Goal: Transaction & Acquisition: Purchase product/service

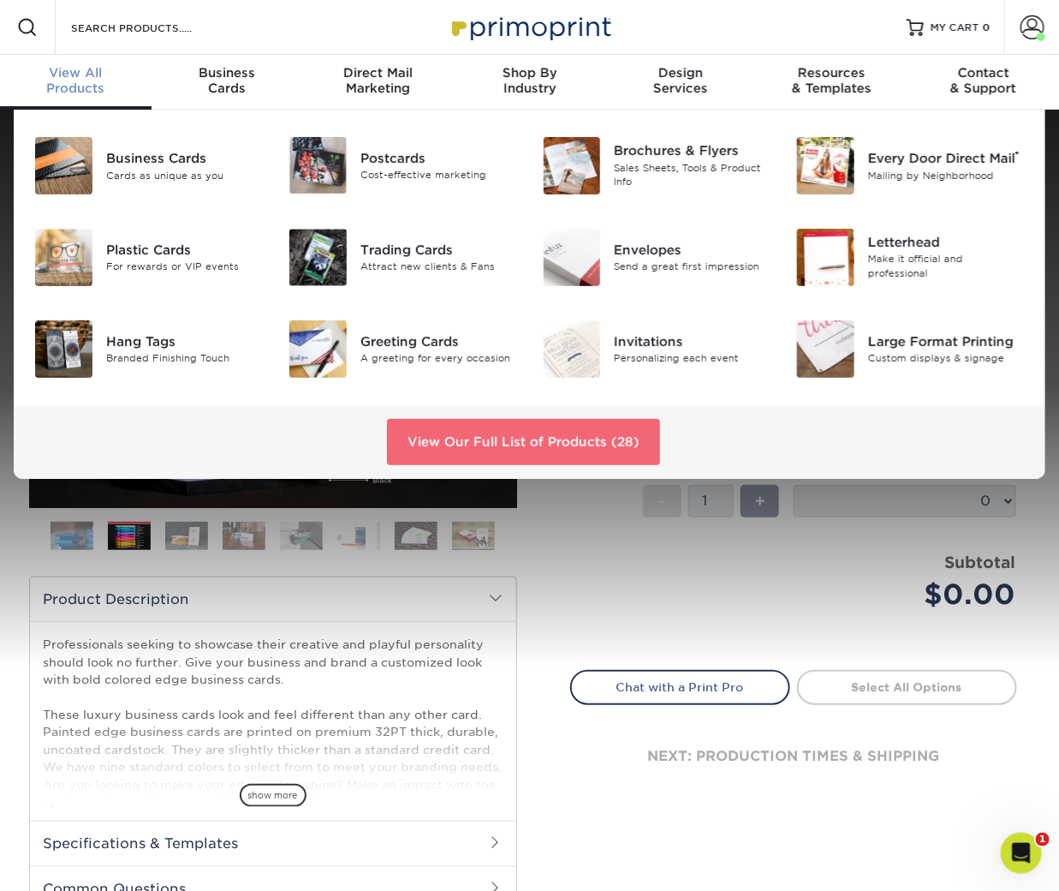
click at [548, 445] on link "View Our Full List of Products (28)" at bounding box center [523, 442] width 273 height 46
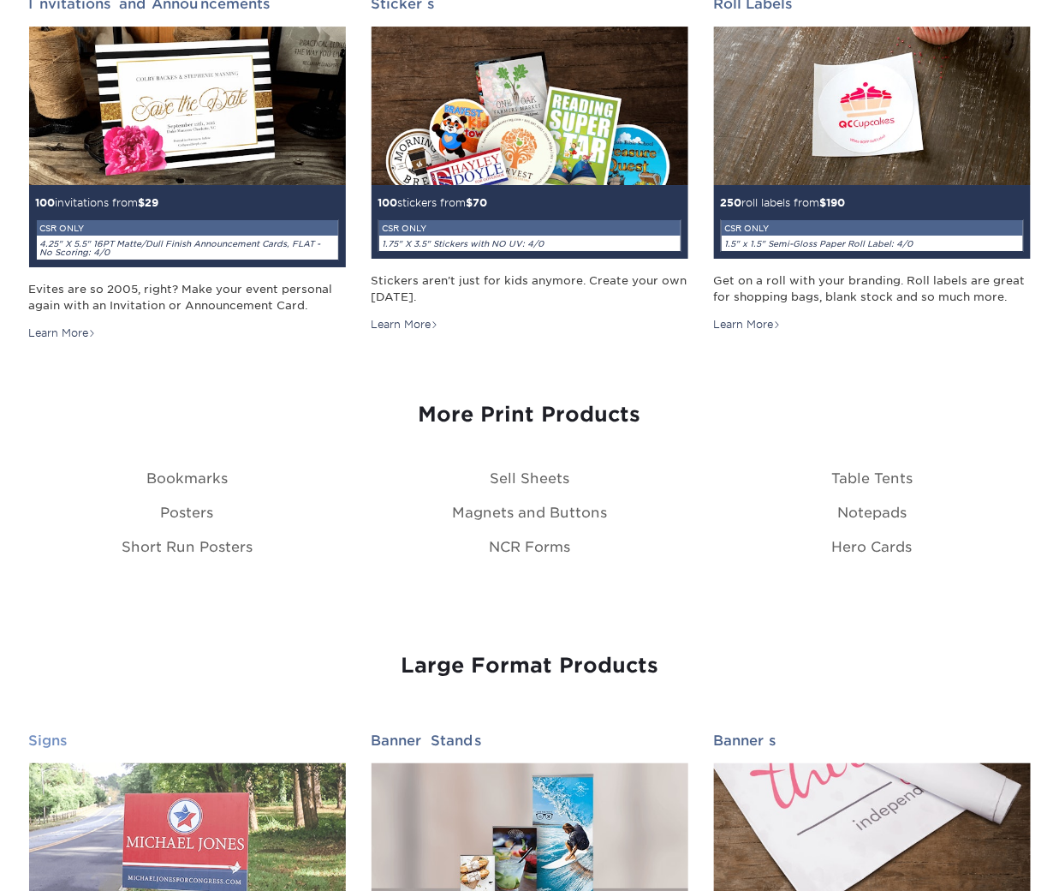
scroll to position [1905, 0]
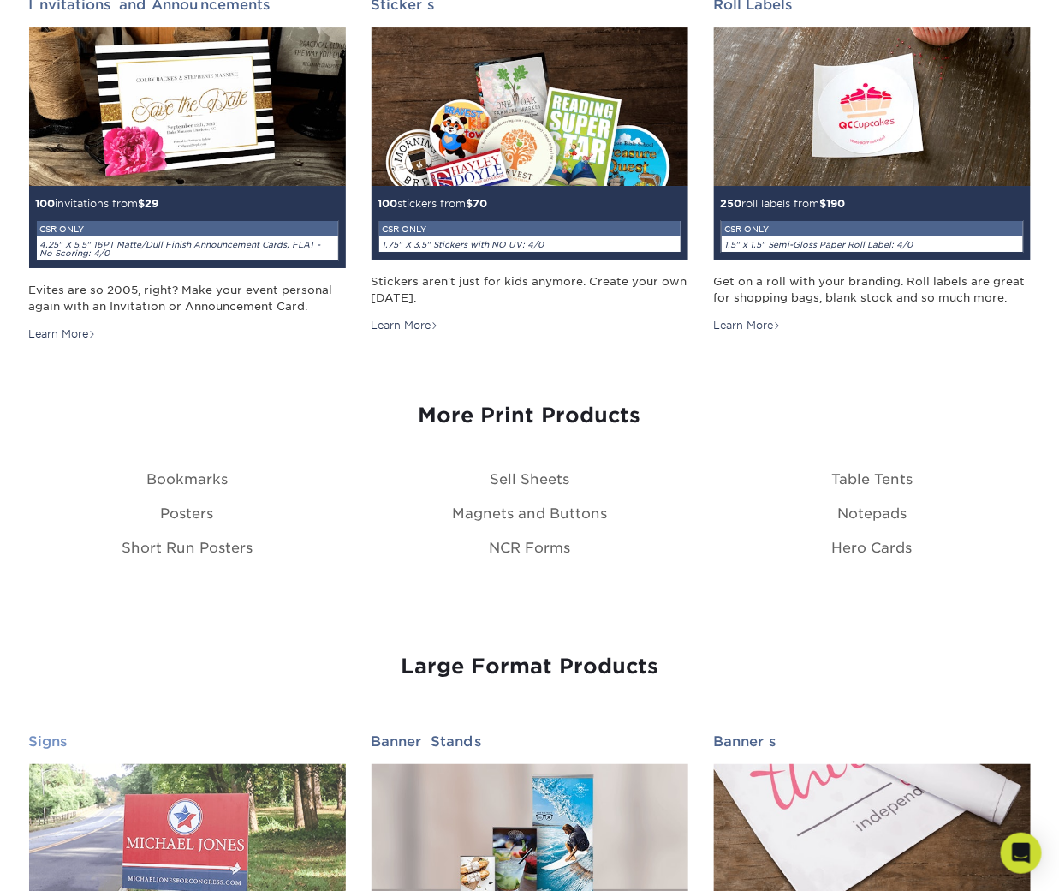
click at [207, 799] on img at bounding box center [187, 843] width 317 height 158
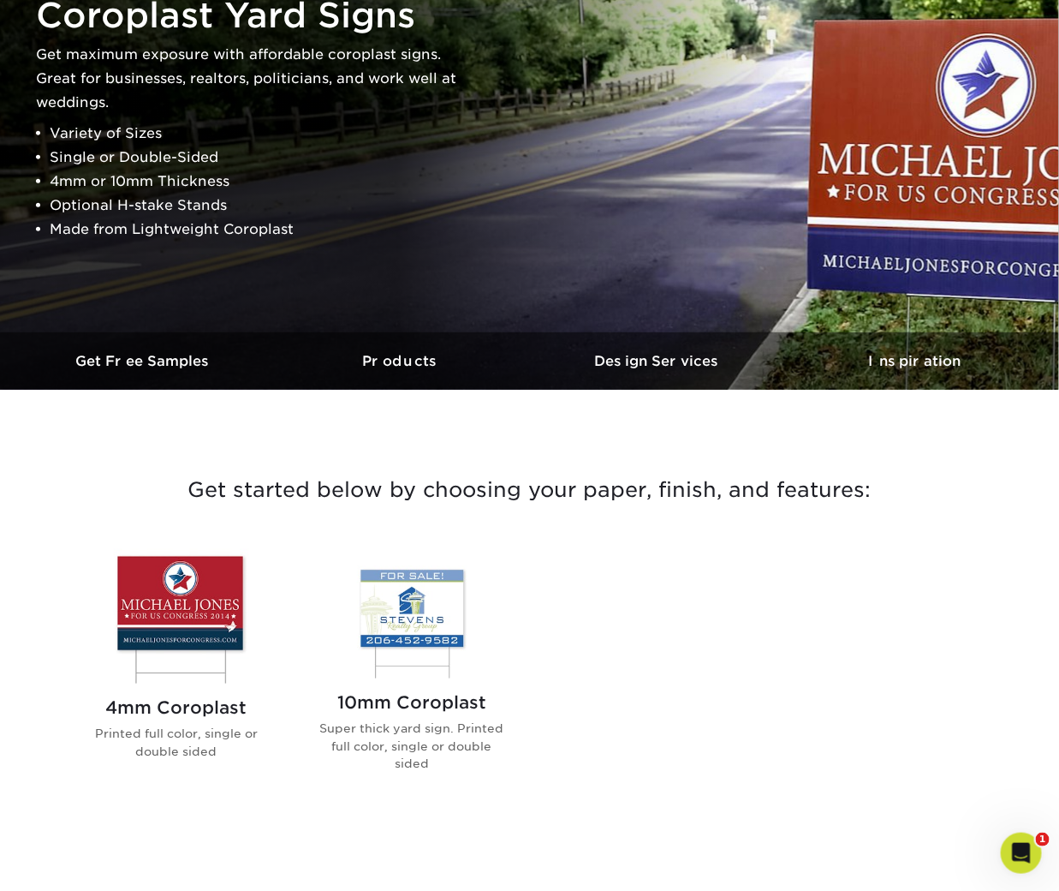
scroll to position [427, 0]
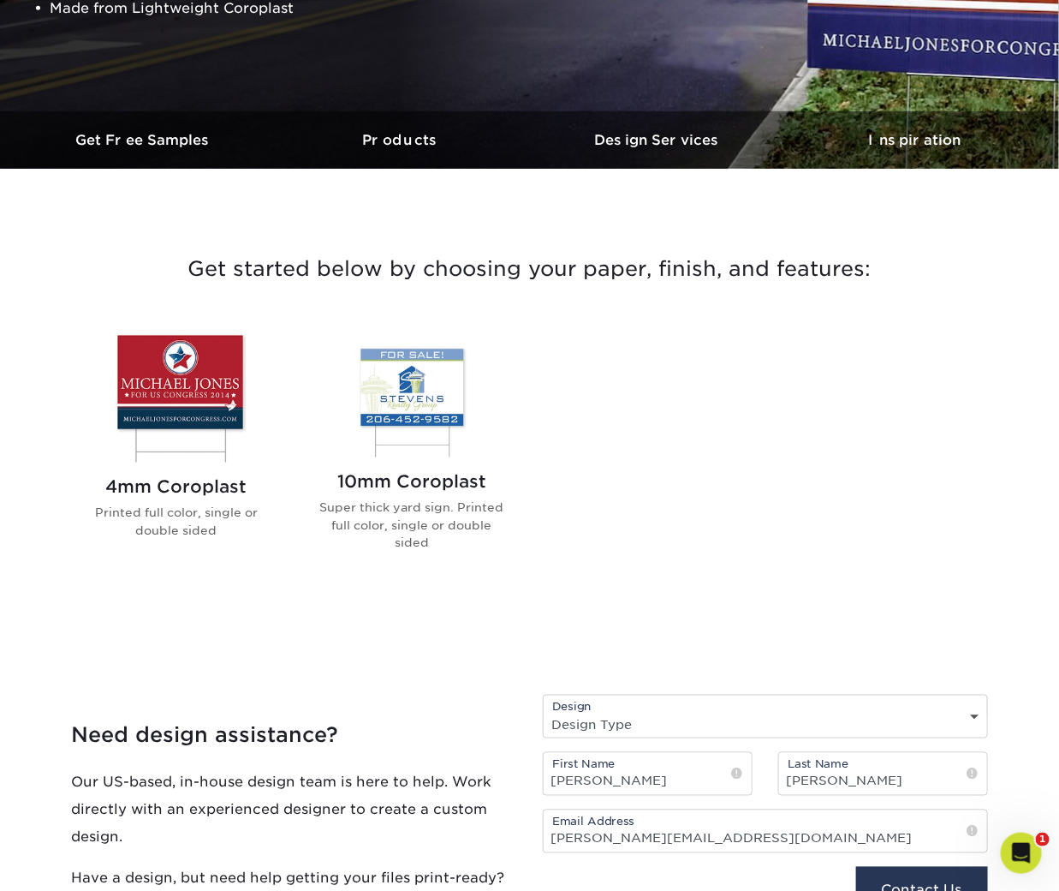
click at [173, 356] on img at bounding box center [177, 395] width 194 height 134
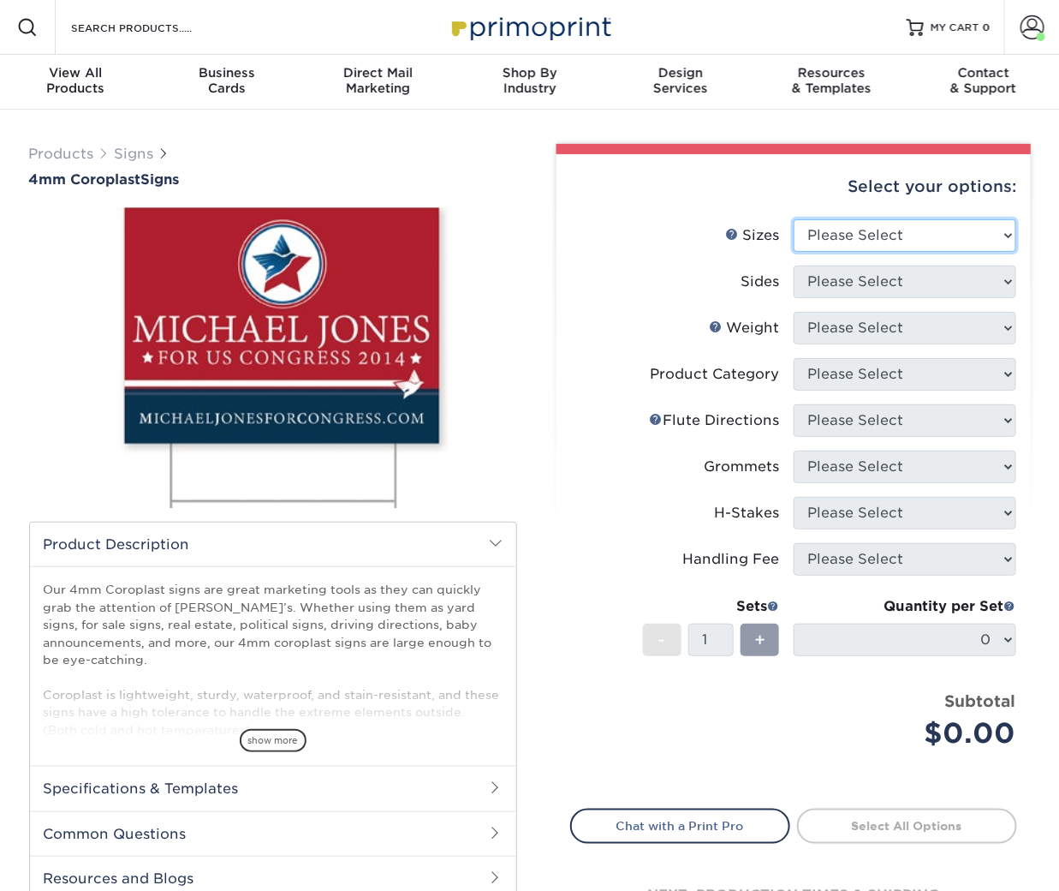
click at [911, 238] on select "Please Select 12" x 18" 18" x 24" 24" x 24" 24" x 36"" at bounding box center [905, 235] width 223 height 33
select select "18.00x24.00"
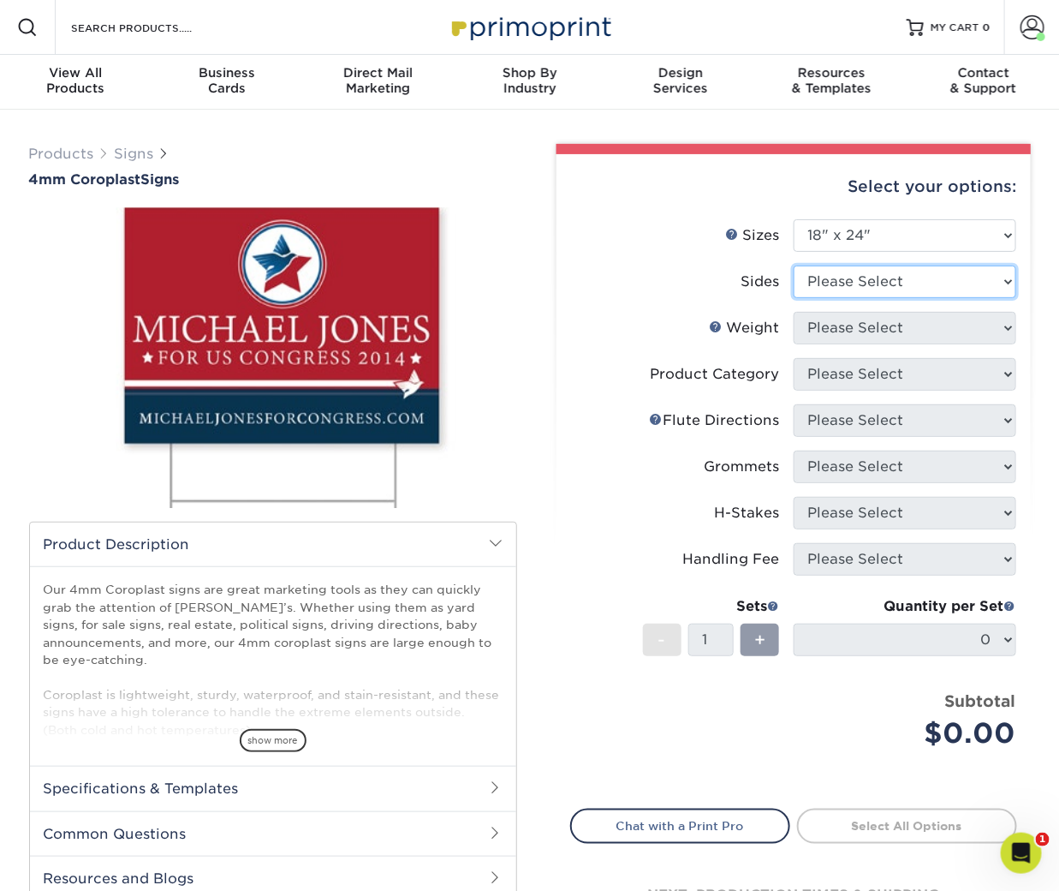
click at [902, 294] on select "Please Select Print Both Sides Print Front Only" at bounding box center [905, 282] width 223 height 33
select select "32d3c223-f82c-492b-b915-ba065a00862f"
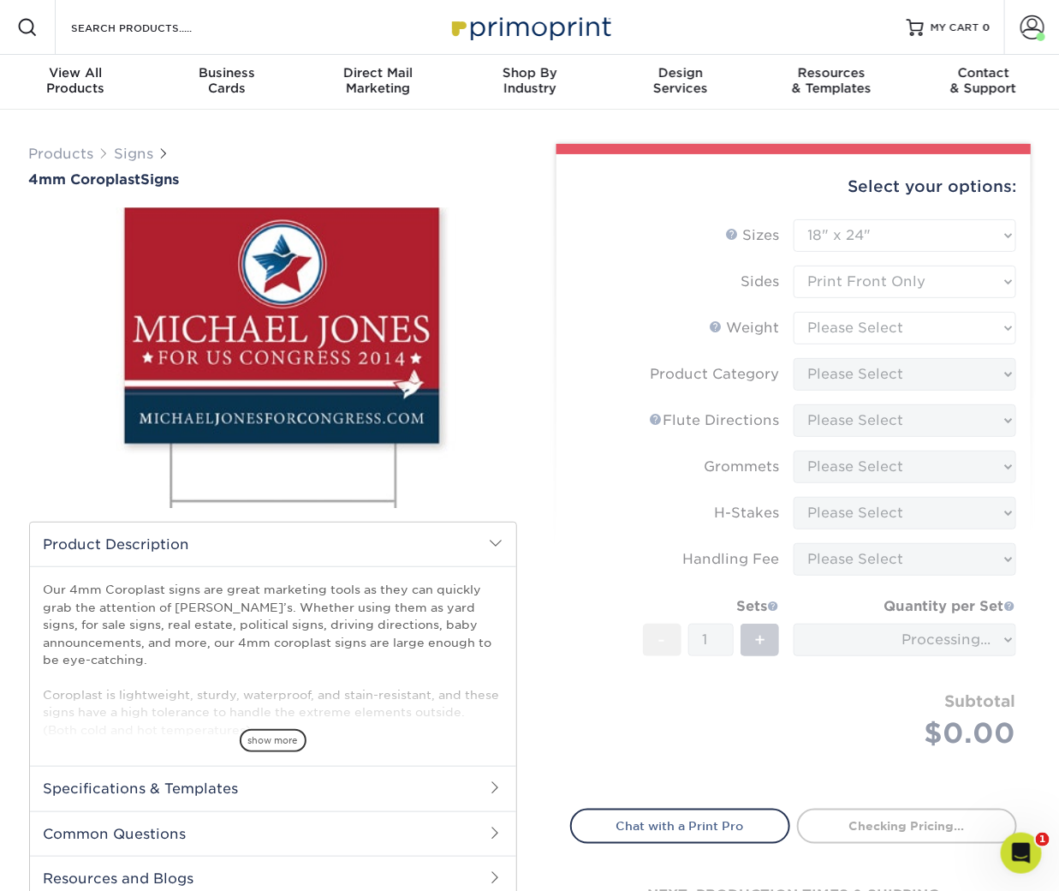
click at [862, 335] on form "Sizes Help Sizes Please Select 12" x 18" 18" x 24" 24" x 24" 24" x 36" Sides Pl…" at bounding box center [793, 504] width 447 height 570
drag, startPoint x: 904, startPoint y: 333, endPoint x: 895, endPoint y: 346, distance: 15.4
click at [895, 346] on form "Sizes Help Sizes Please Select 12" x 18" 18" x 24" 24" x 24" 24" x 36" Sides Pl…" at bounding box center [793, 504] width 447 height 570
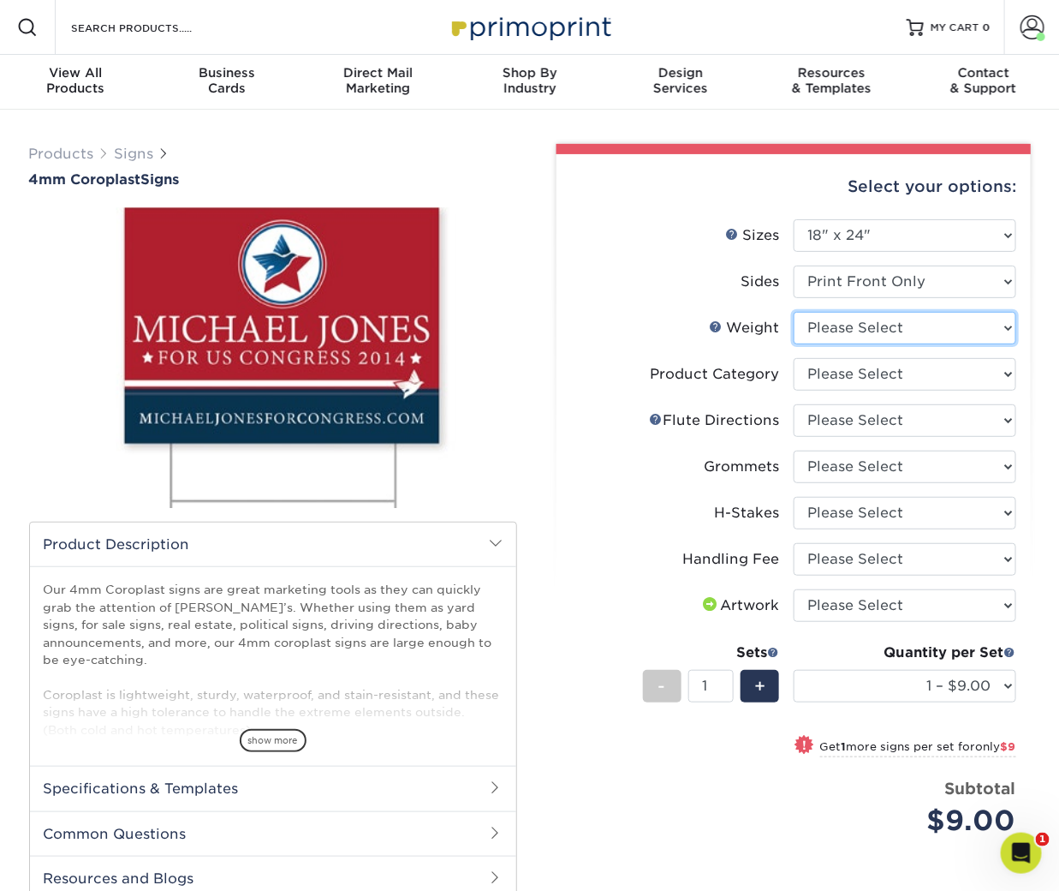
click at [900, 334] on select "Please Select 4CORO" at bounding box center [905, 328] width 223 height 33
select select "4CORO"
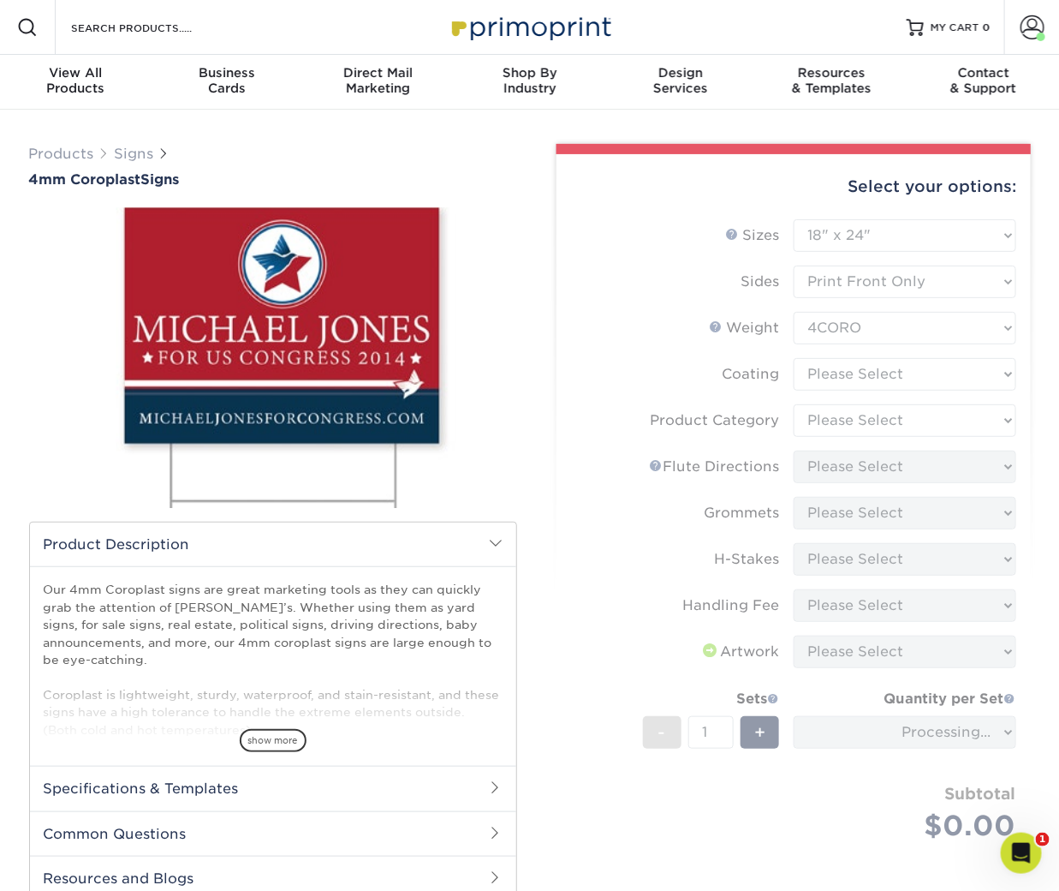
click at [841, 387] on form "Sizes Help Sizes Please Select 12" x 18" 18" x 24" 24" x 24" 24" x 36" Sides Pl…" at bounding box center [793, 550] width 447 height 662
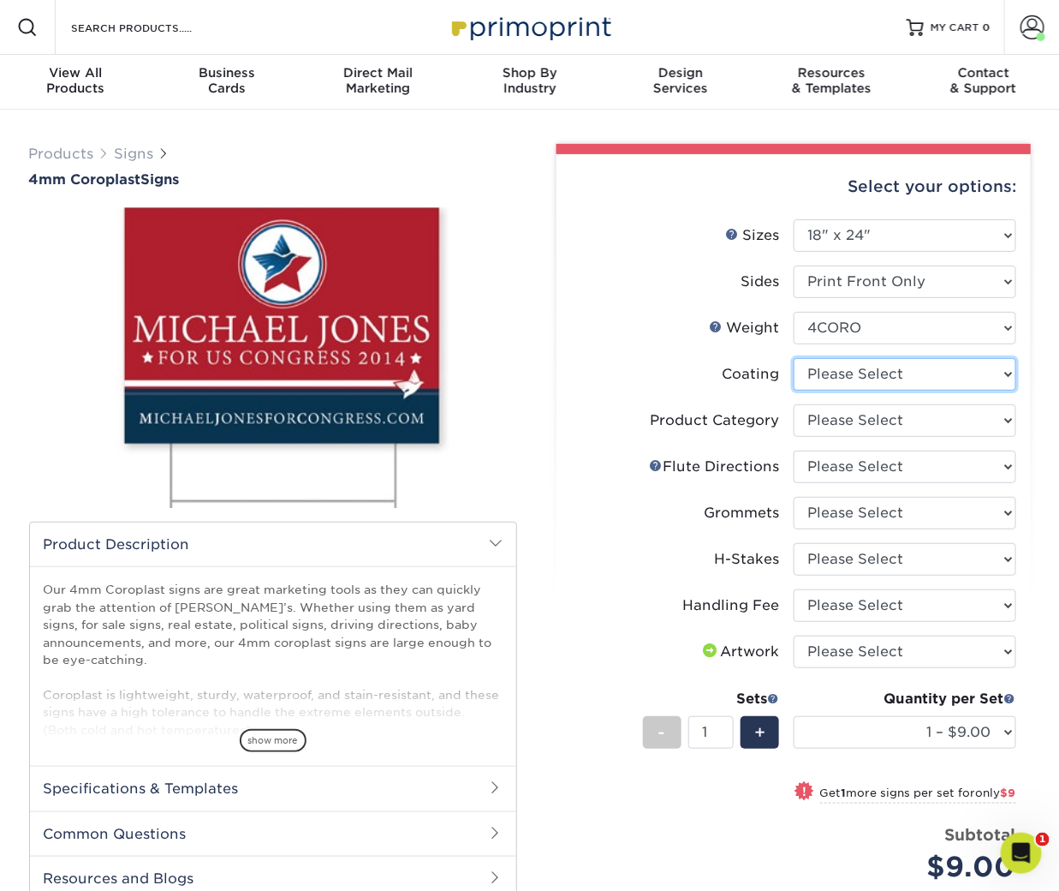
click at [953, 378] on select at bounding box center [905, 374] width 223 height 33
select select "3e7618de-abca-4bda-9f97-8b9129e913d8"
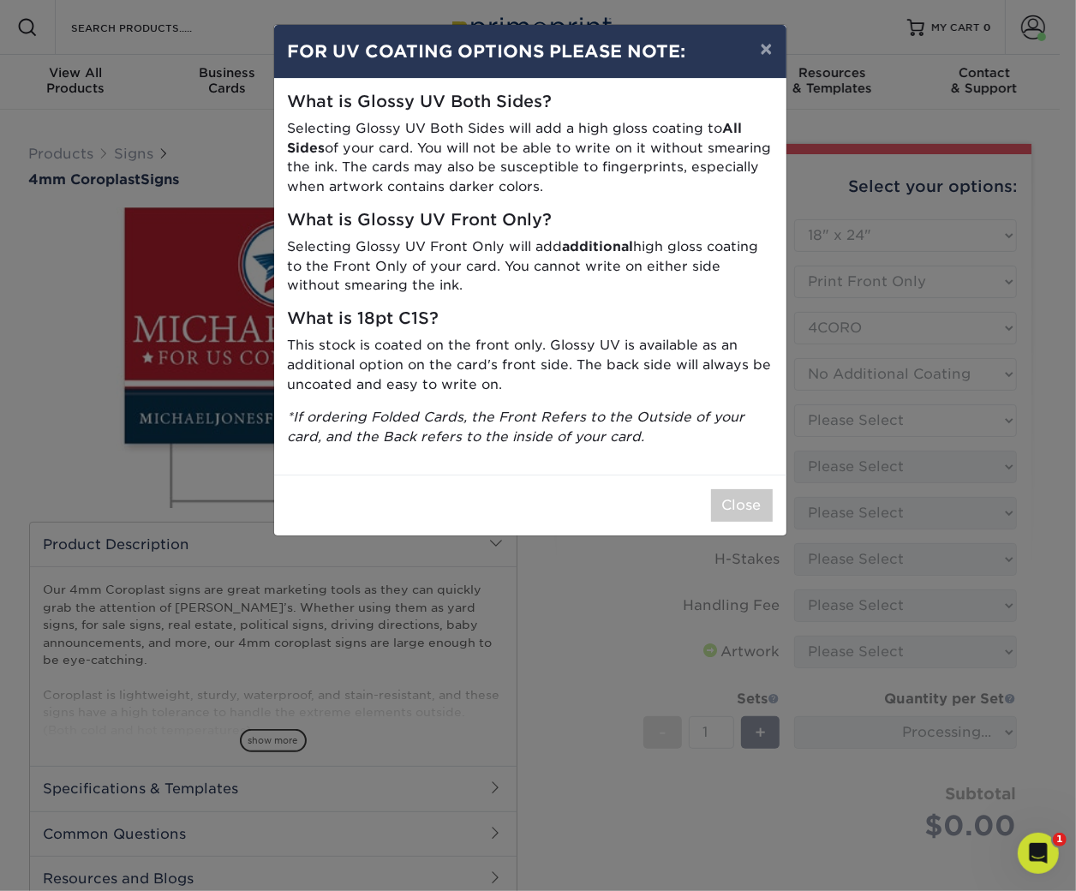
drag, startPoint x: 907, startPoint y: 433, endPoint x: 905, endPoint y: 442, distance: 9.6
click at [905, 442] on div "× FOR UV COATING OPTIONS PLEASE NOTE: What is Glossy UV Both Sides? Selecting G…" at bounding box center [538, 445] width 1076 height 891
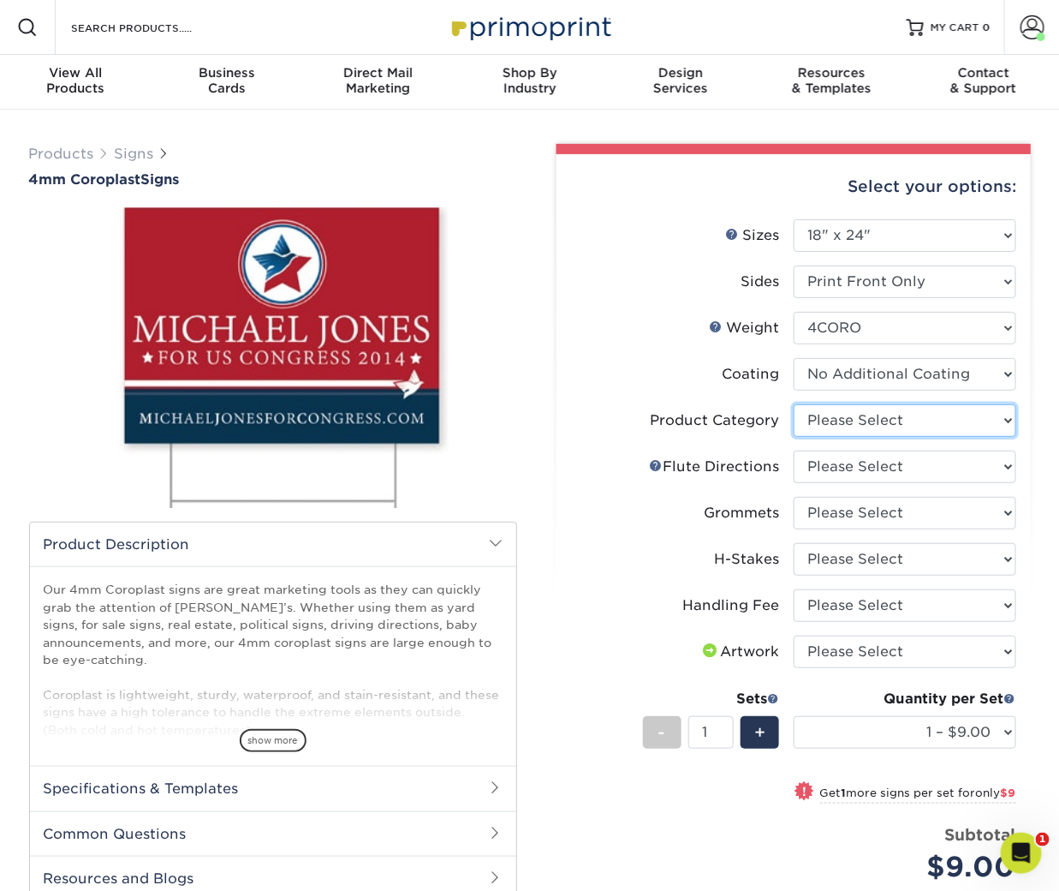
click at [936, 420] on select "Please Select Coroplast Signs" at bounding box center [905, 420] width 223 height 33
select select "b3582ed5-6912-492c-8440-2cc51afdb8e1"
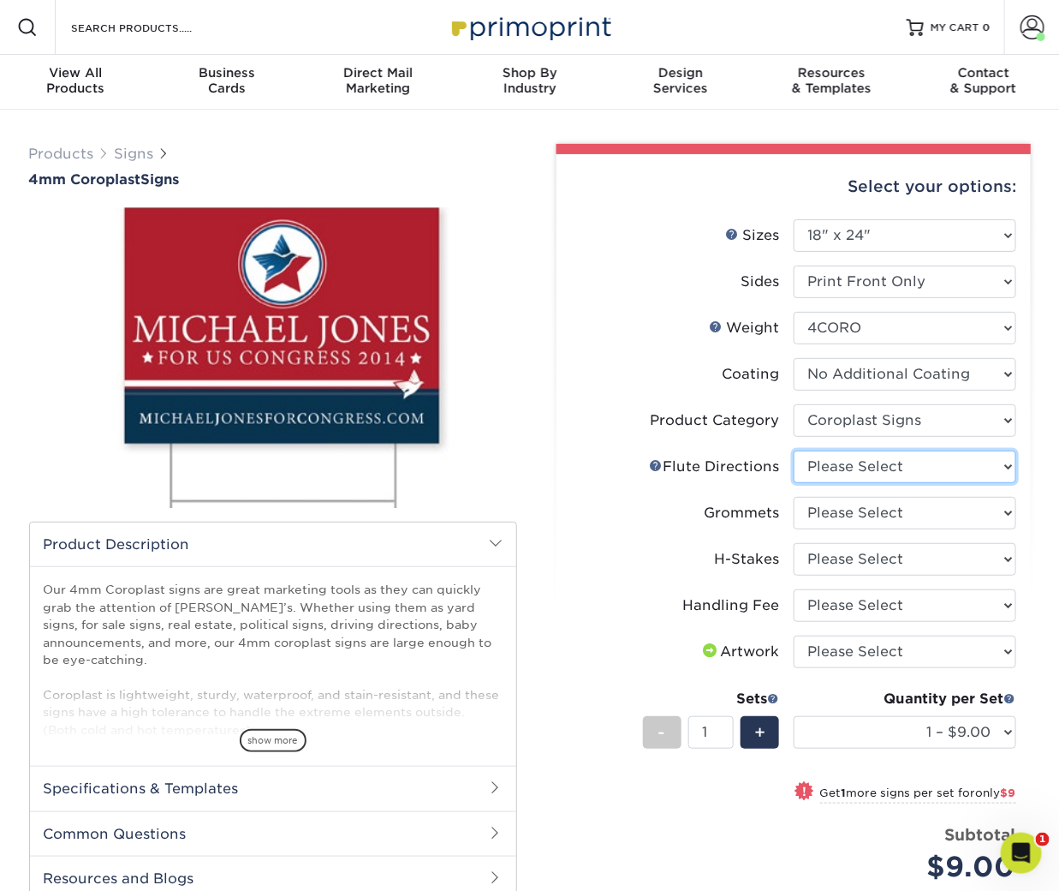
click at [911, 458] on select "Please Select Flute Direction (Horizontal) Flute Direction (Vertical)" at bounding box center [905, 467] width 223 height 33
select select "64642d5c-3ca5-48ab-b753-ddfa02991dab"
click at [893, 521] on select "Please Select No Grommets Yes, Grommet All 4 Corners Yes, Grommets Top Corners …" at bounding box center [905, 513] width 223 height 33
select select "90d329df-db80-4206-b821-ff9d3f363977"
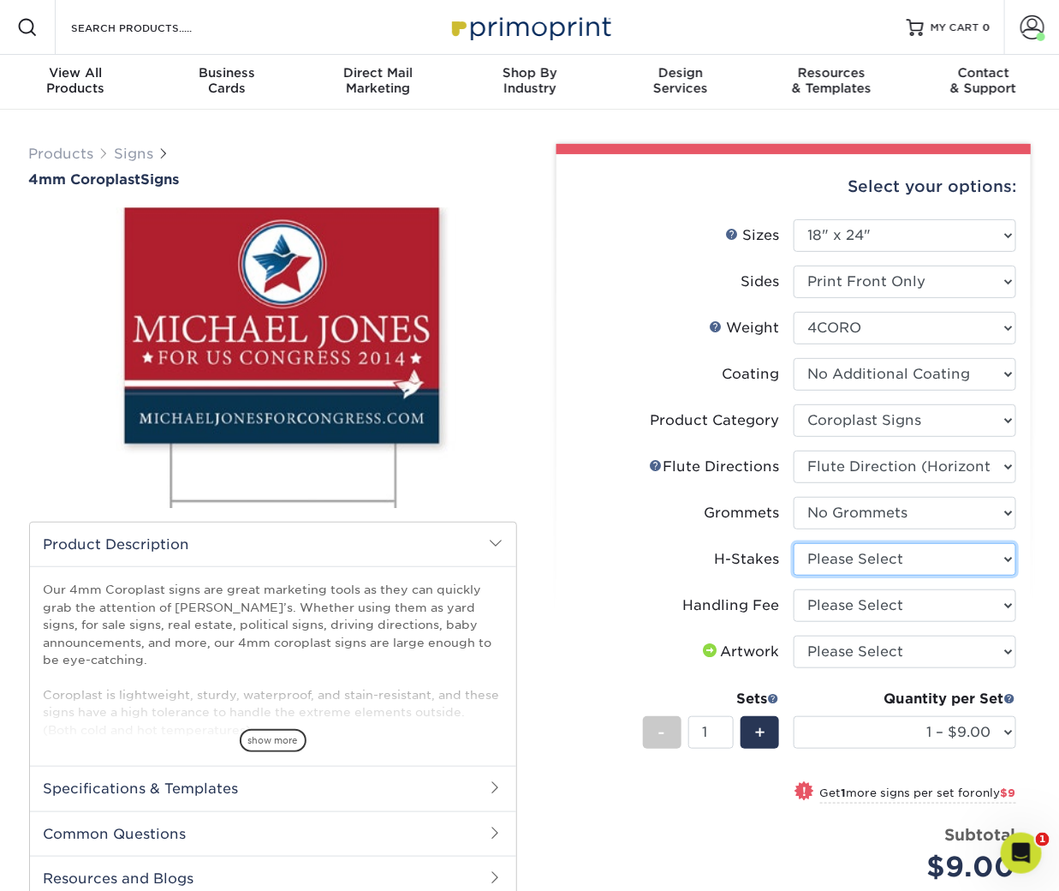
click at [880, 557] on select "Please Select No H-Stakes Yes" at bounding box center [905, 559] width 223 height 33
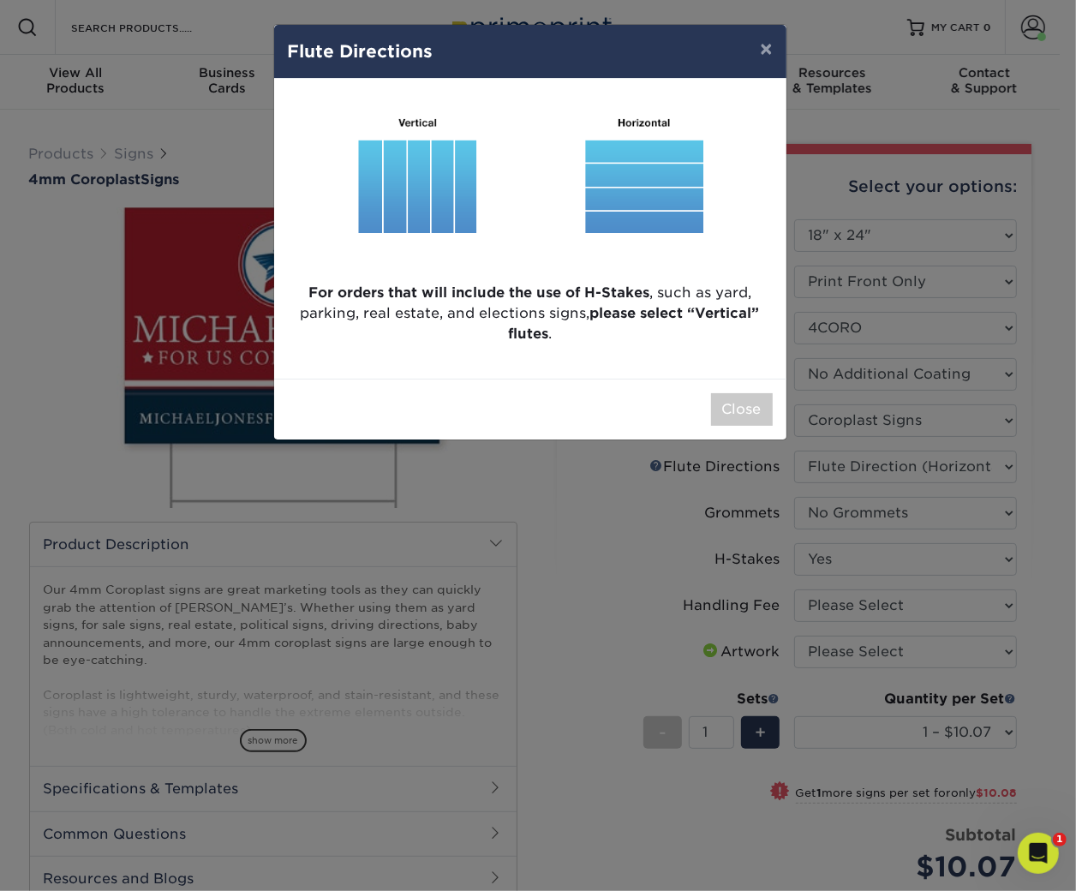
click at [845, 547] on div "× Flute Directions For orders that will include the use of H-Stakes , such as y…" at bounding box center [538, 445] width 1076 height 891
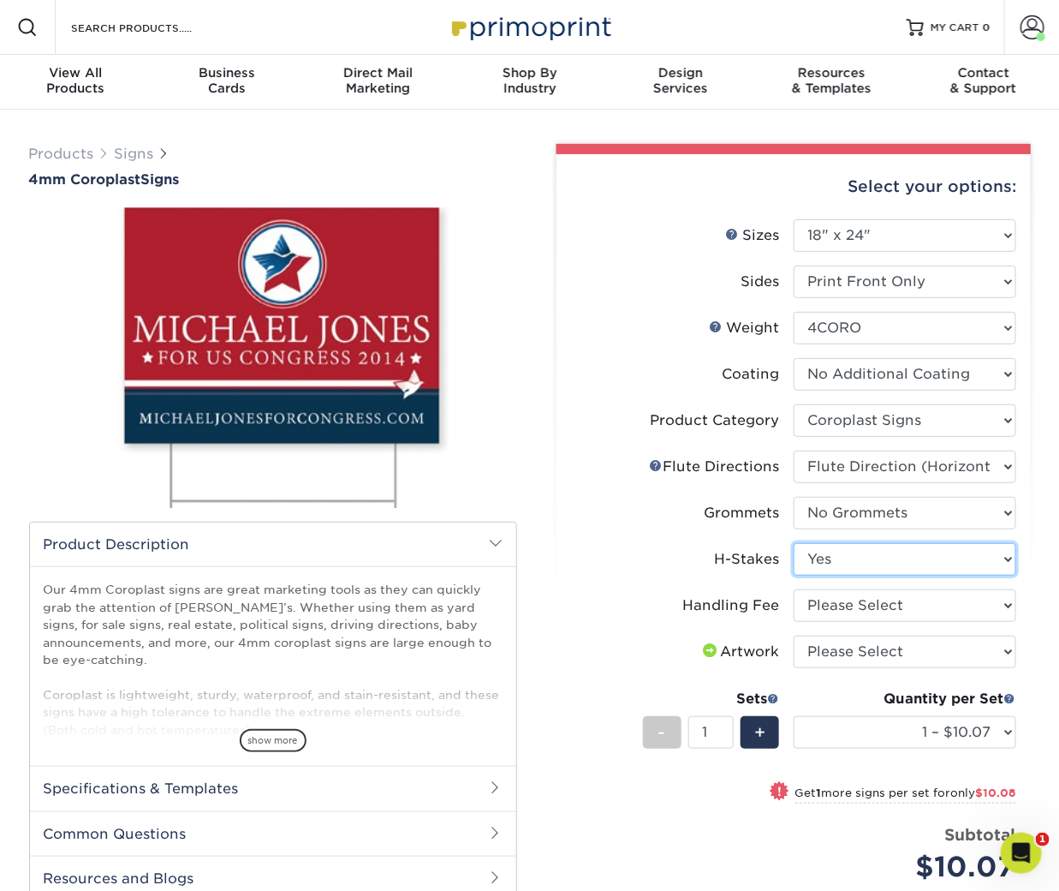
click at [850, 562] on select "Please Select No H-Stakes Yes" at bounding box center [905, 559] width 223 height 33
select select "aec992a9-897e-40ed-b45c-8ce74849ba63"
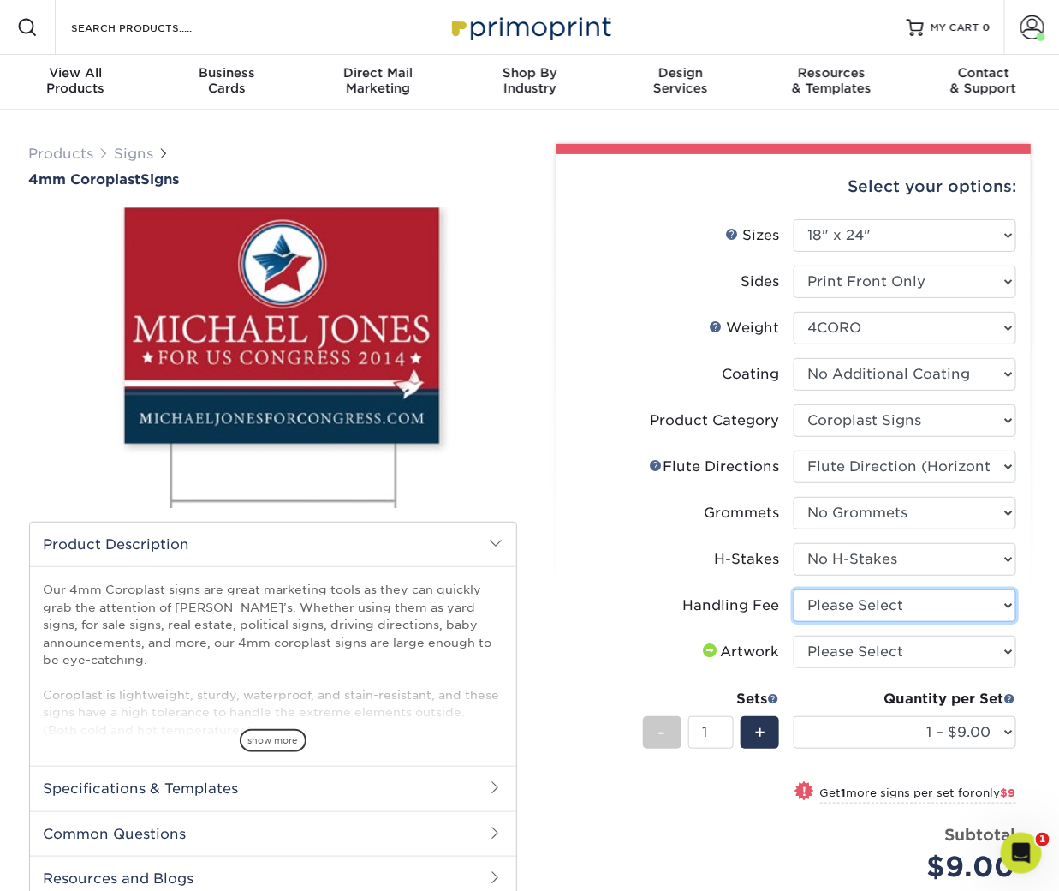
click at [856, 611] on select "Please Select Handling Fee" at bounding box center [905, 605] width 223 height 33
select select "ab74c079-444c-4260-ae6a-e09bdee8073c"
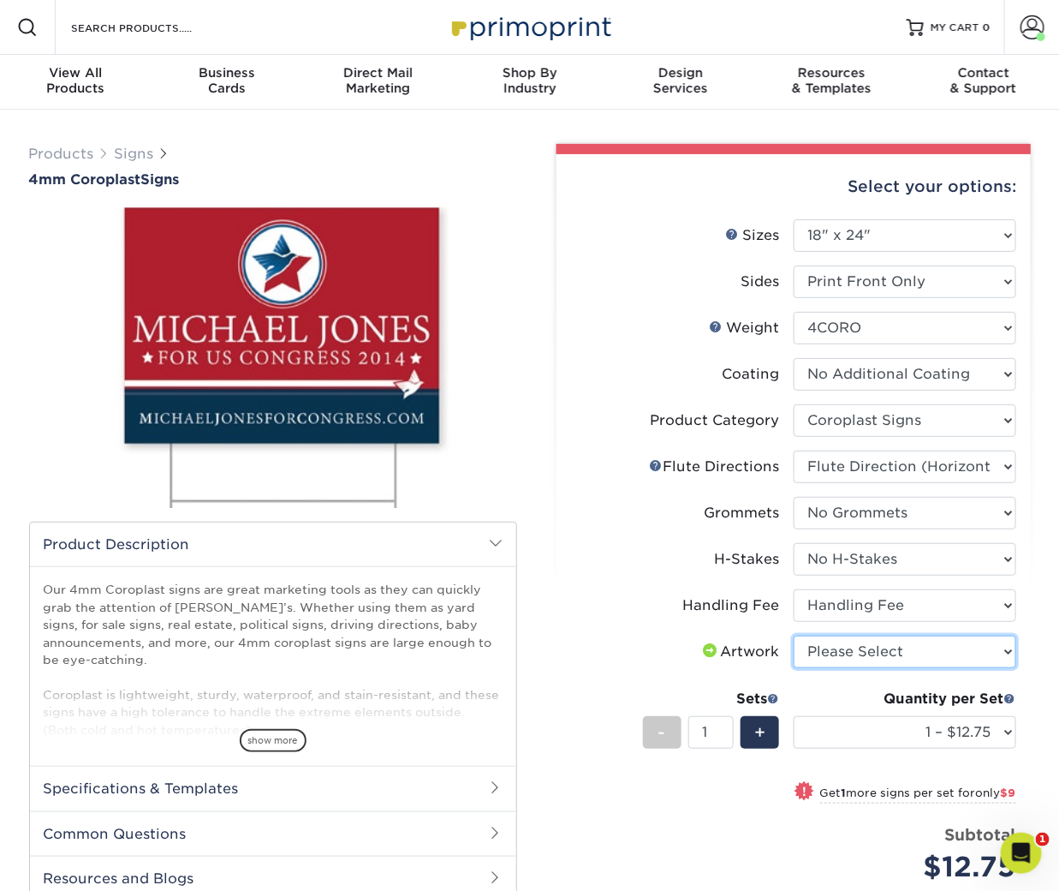
click at [849, 651] on select "Please Select I will upload files I need a design - $50" at bounding box center [905, 652] width 223 height 33
select select "upload"
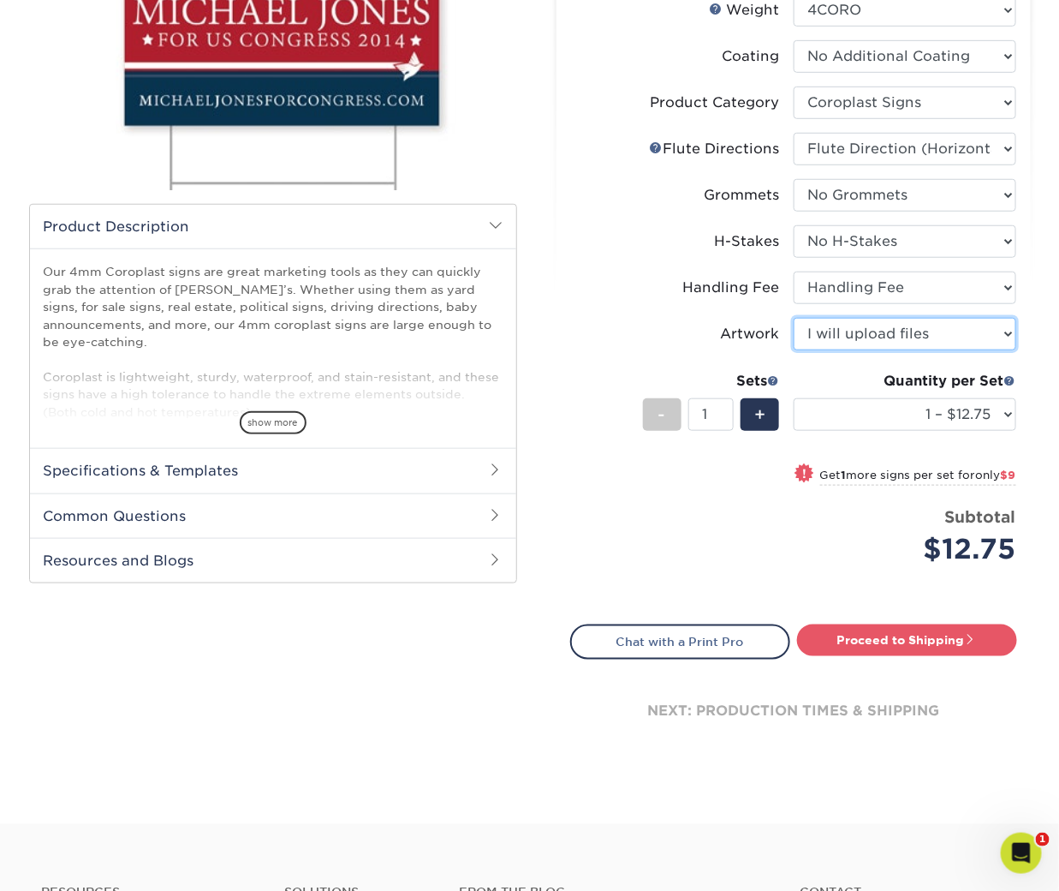
scroll to position [391, 0]
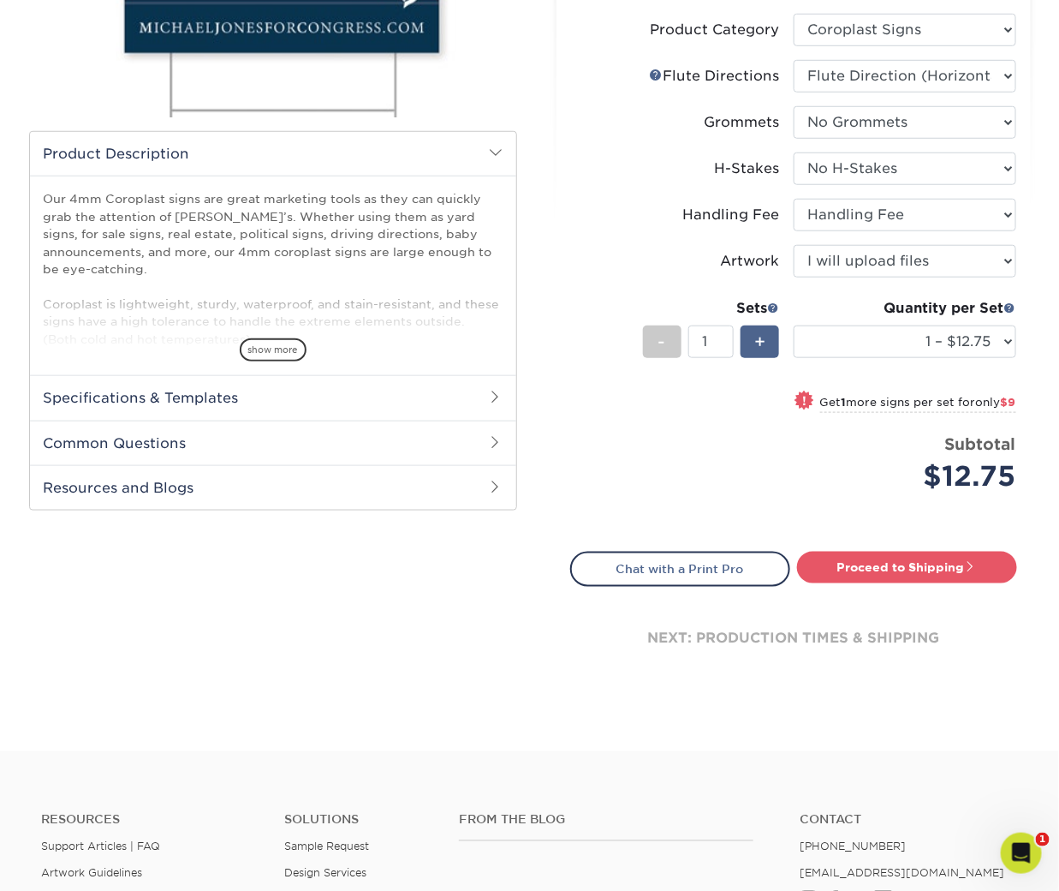
click at [768, 349] on div "+" at bounding box center [760, 341] width 39 height 33
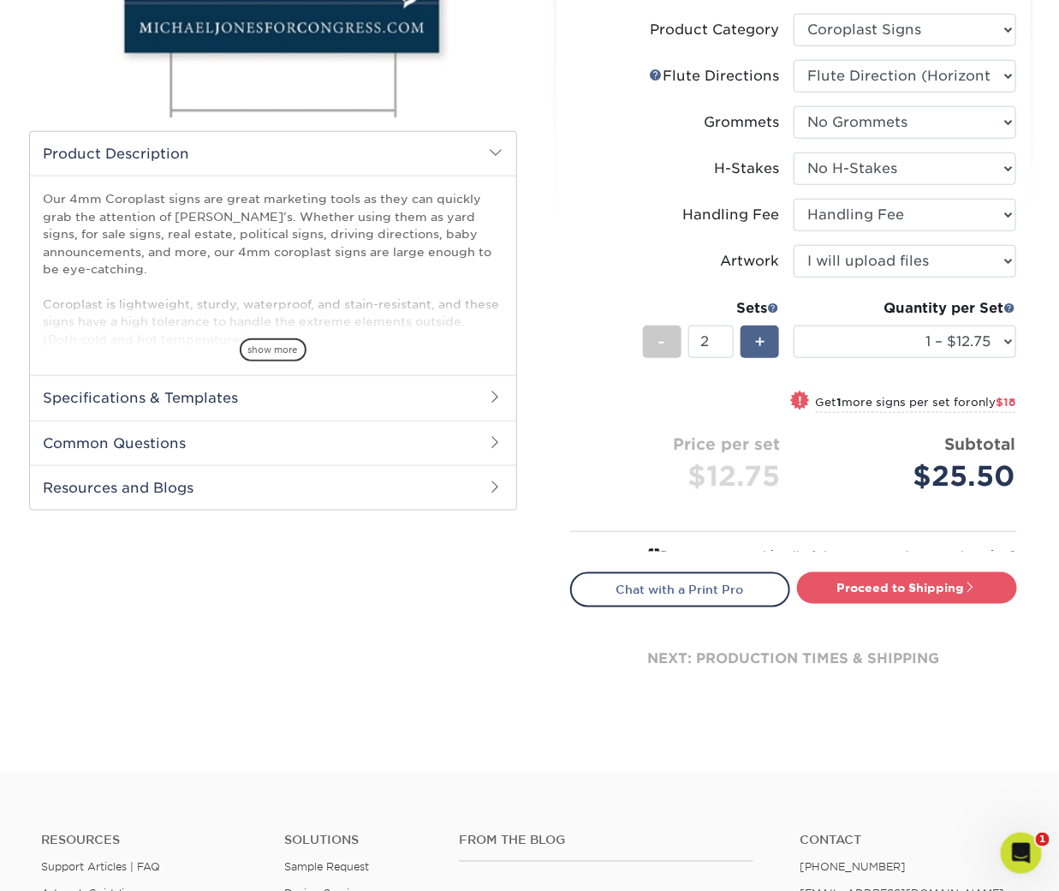
click at [768, 349] on div "+" at bounding box center [760, 341] width 39 height 33
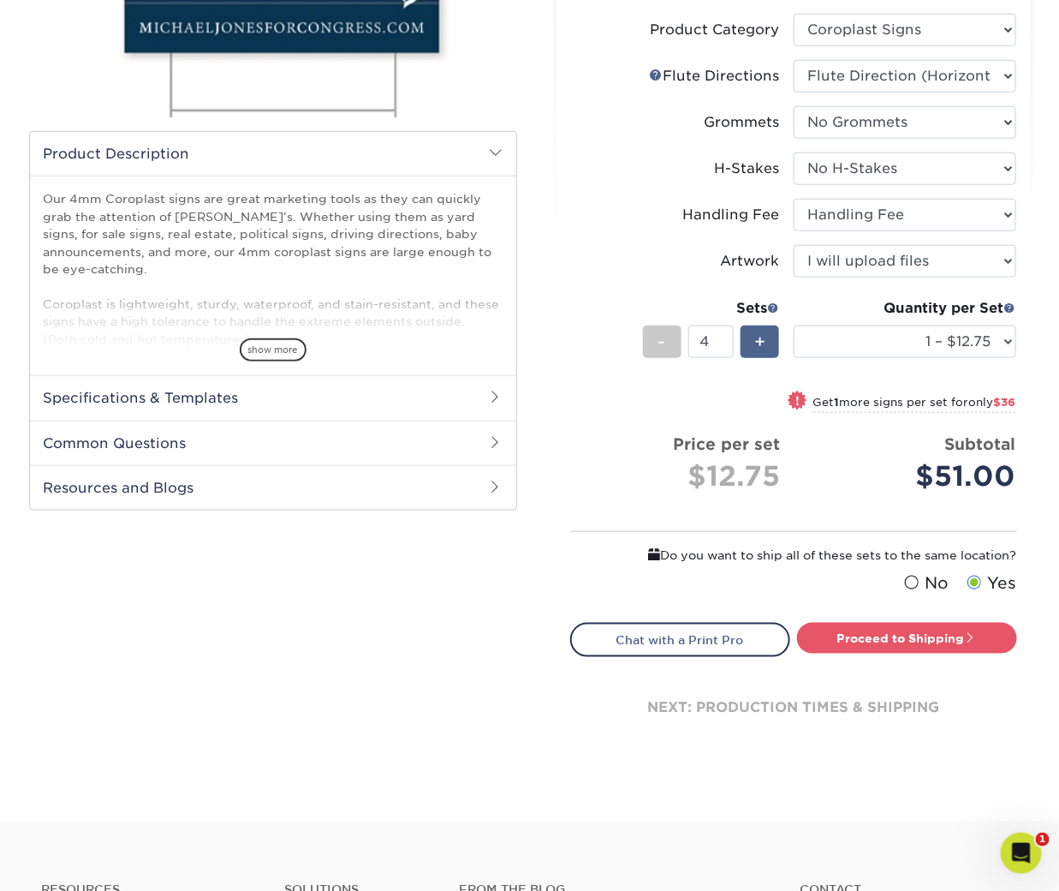
click at [768, 349] on div "+" at bounding box center [760, 341] width 39 height 33
type input "6"
click at [867, 635] on link "Proceed to Shipping" at bounding box center [907, 638] width 220 height 31
type input "Set 1"
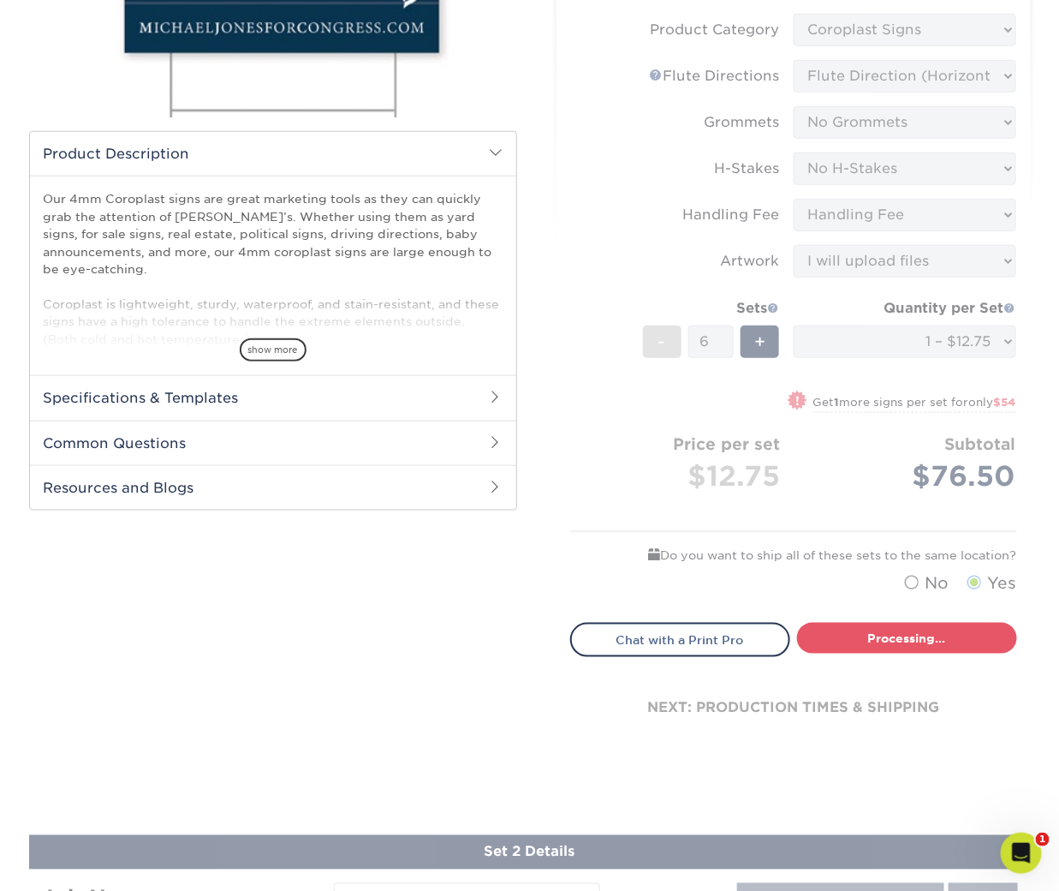
select select "b5bf0435-17df-4513-839c-6d546d73e1ea"
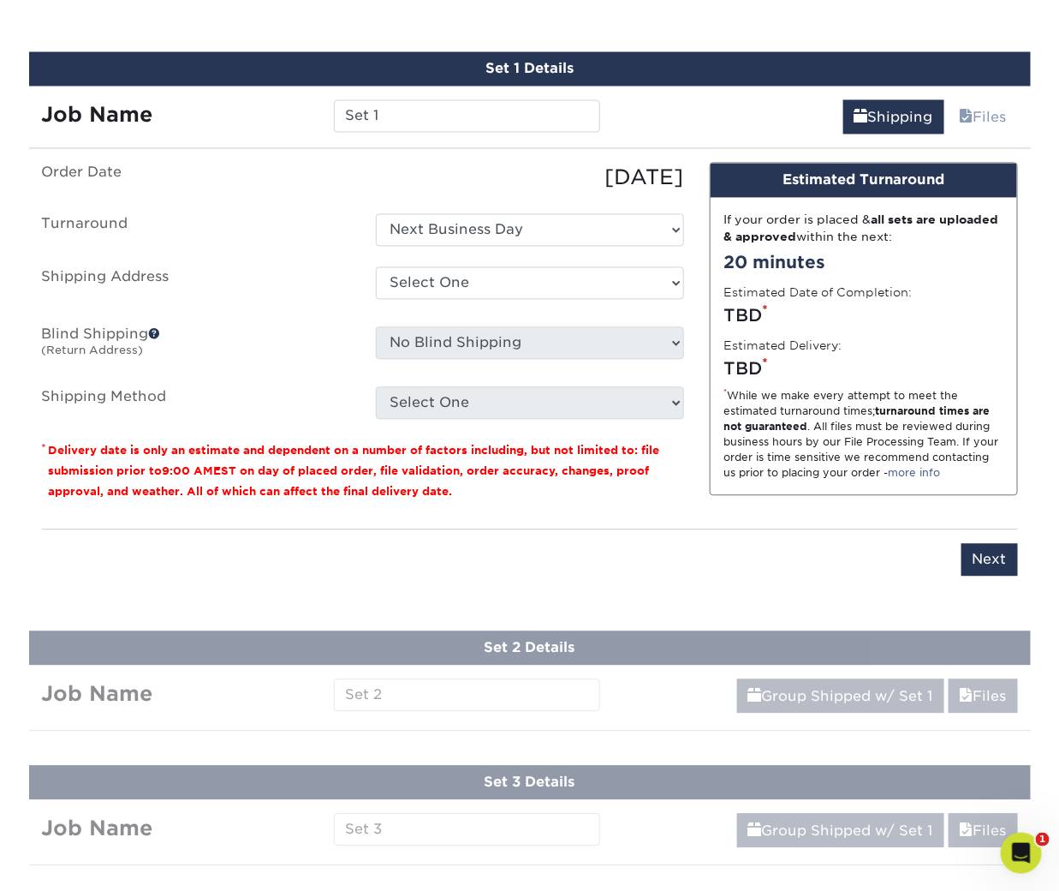
scroll to position [1058, 0]
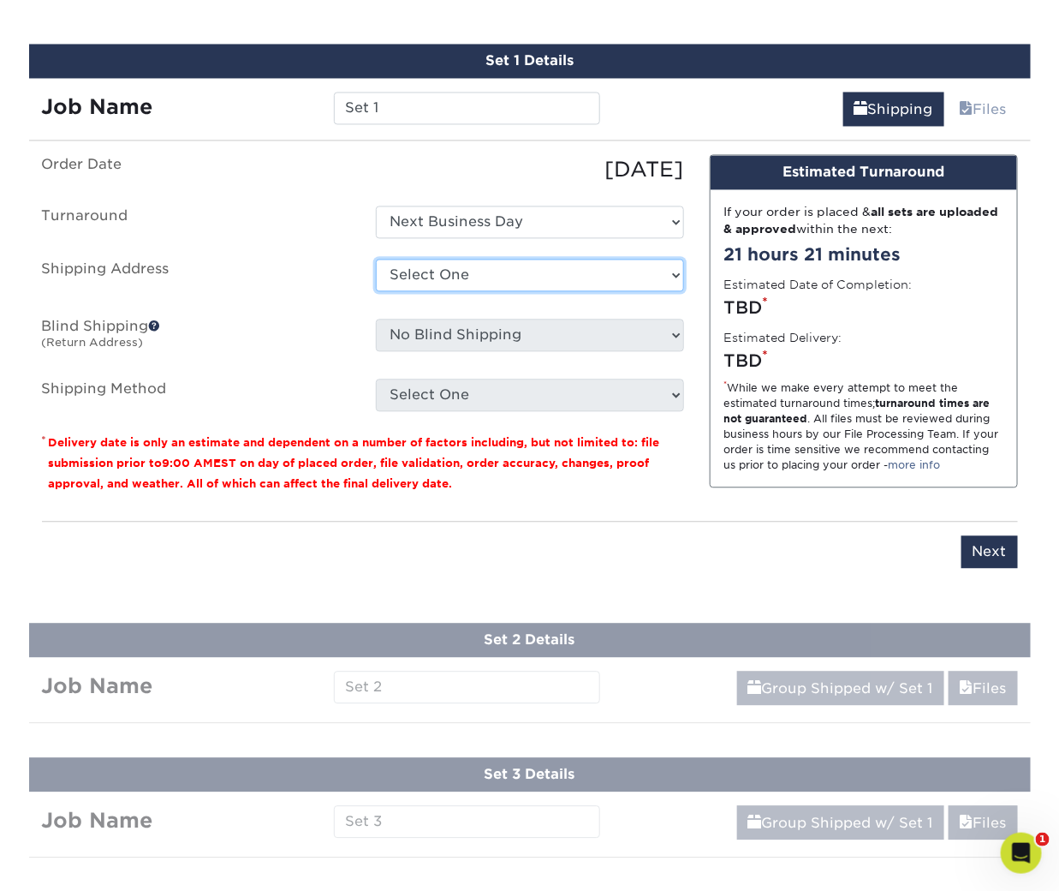
click at [527, 272] on select "Select One Arvid Nelson Cali Colorado Fairhill School - Deana Badura Francesca …" at bounding box center [530, 276] width 308 height 33
select select "newaddress"
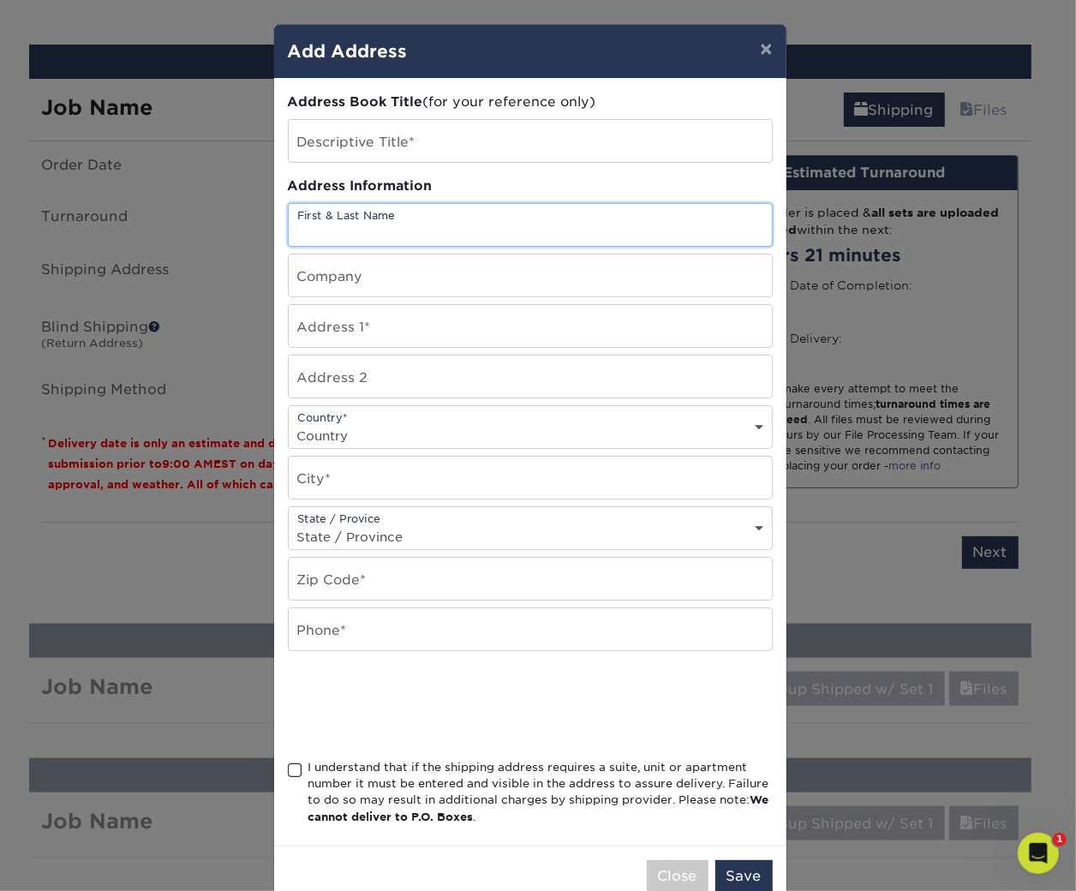
click at [325, 223] on input "text" at bounding box center [530, 225] width 483 height 42
paste input "12 W Mechanic St, New Hope PA 18938"
type input "12 W Mechanic St, New Hope PA 18938"
click at [335, 319] on input "text" at bounding box center [530, 326] width 483 height 42
paste input "12 W Mechanic St, New Hope PA 18938"
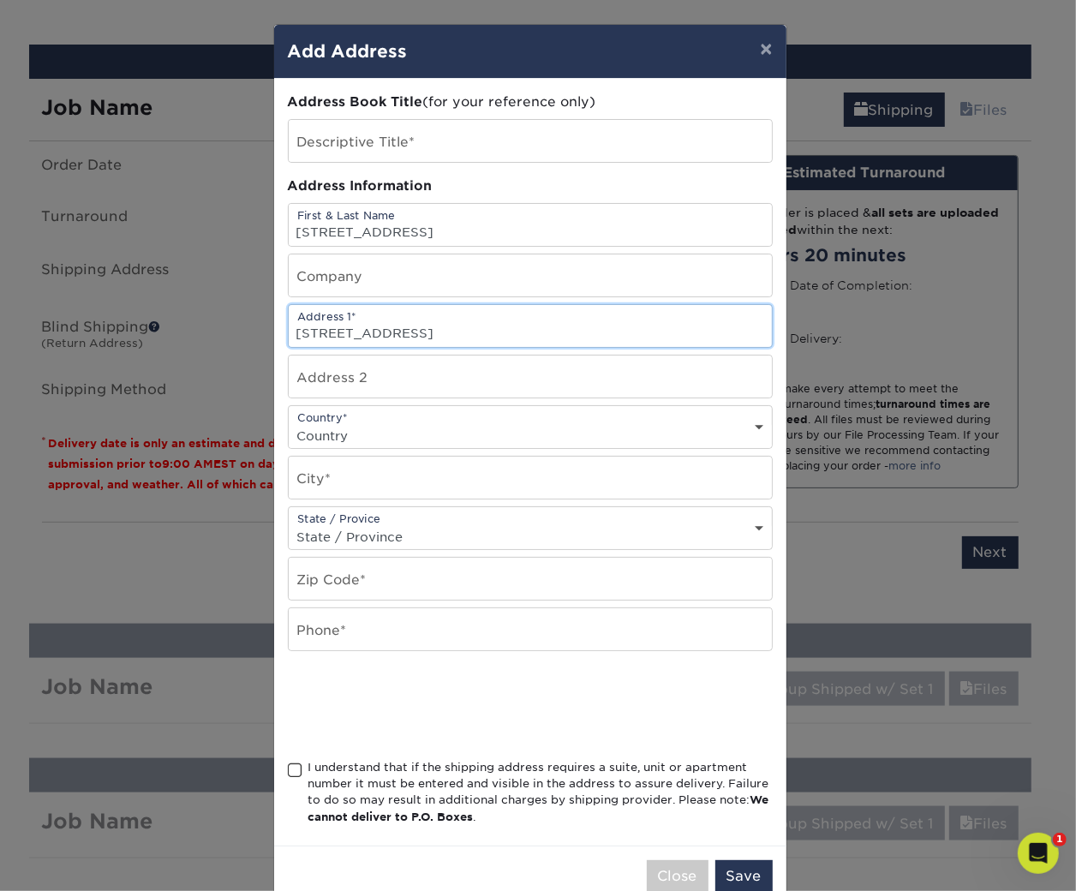
drag, startPoint x: 409, startPoint y: 324, endPoint x: 564, endPoint y: 387, distance: 166.7
click at [566, 346] on div "Address Book Title (for your reference only) Descriptive Title* Address Informa…" at bounding box center [530, 462] width 485 height 739
type input "12 W Mechanic St,"
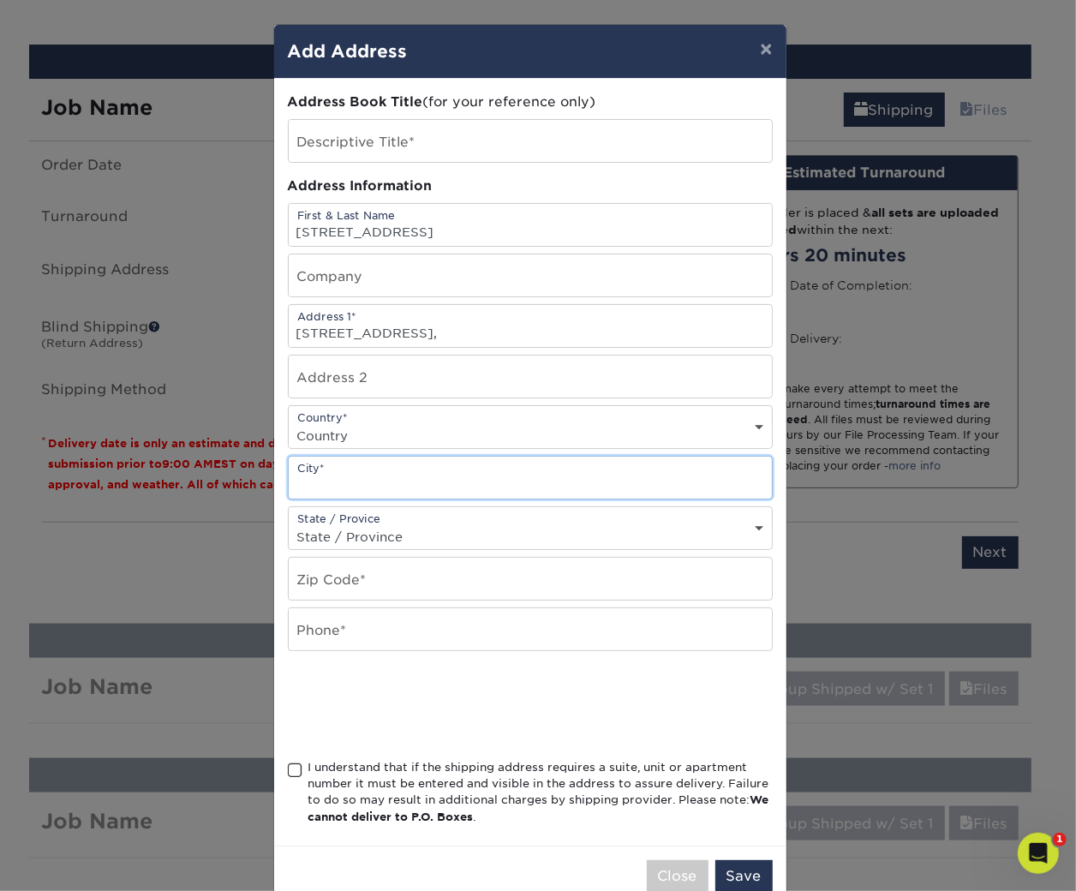
click at [331, 473] on input "text" at bounding box center [530, 478] width 483 height 42
paste input "New Hope PA 18938"
type input "New Hope PA 18938"
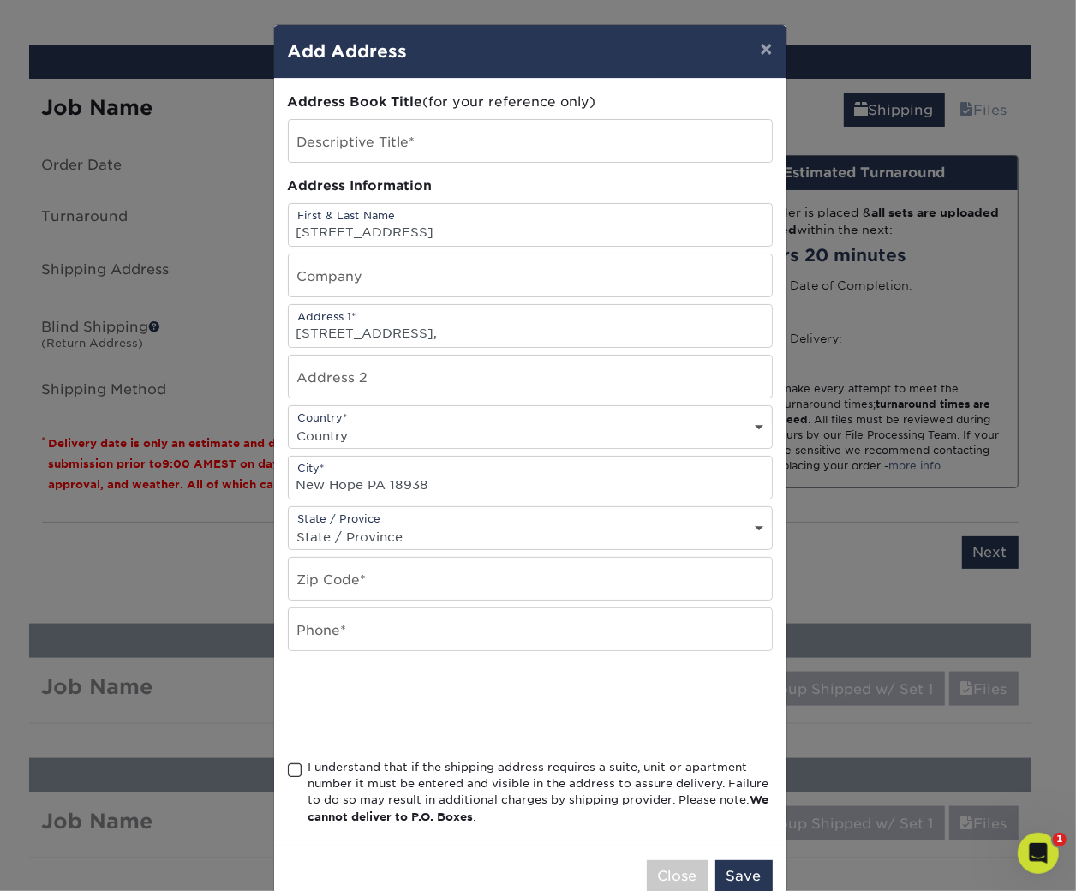
click at [343, 434] on select "Country United States Canada ----------------------------- Afghanistan Albania …" at bounding box center [530, 435] width 483 height 25
select select "US"
click at [399, 478] on input "New Hope PA 18938" at bounding box center [530, 478] width 483 height 42
drag, startPoint x: 360, startPoint y: 486, endPoint x: 399, endPoint y: 478, distance: 40.3
click at [399, 478] on input "New Hope PA 18938" at bounding box center [530, 478] width 483 height 42
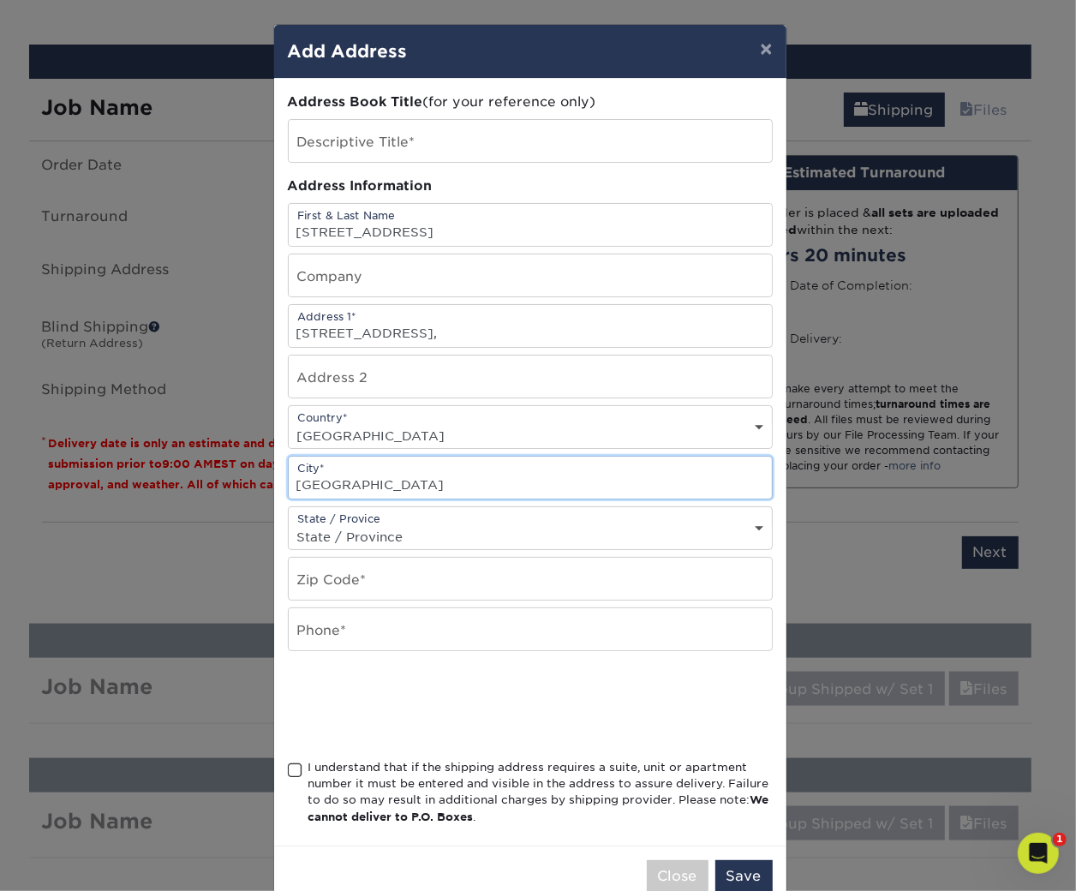
type input "New Hope PA"
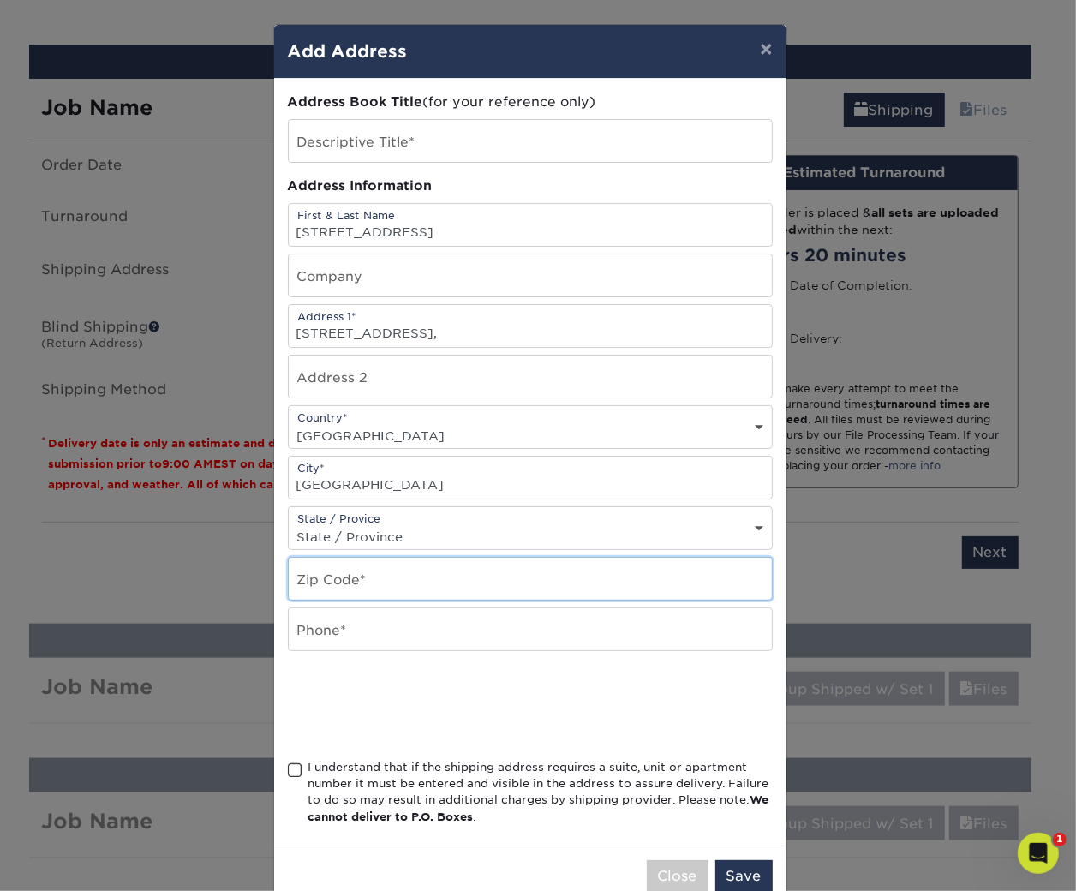
drag, startPoint x: 399, startPoint y: 478, endPoint x: 342, endPoint y: 570, distance: 108.9
click at [342, 570] on input "text" at bounding box center [530, 579] width 483 height 42
paste input "18938"
type input "18938"
click at [369, 528] on select "State / Province Alabama Alaska Arizona Arkansas California Colorado Connecticu…" at bounding box center [530, 536] width 483 height 25
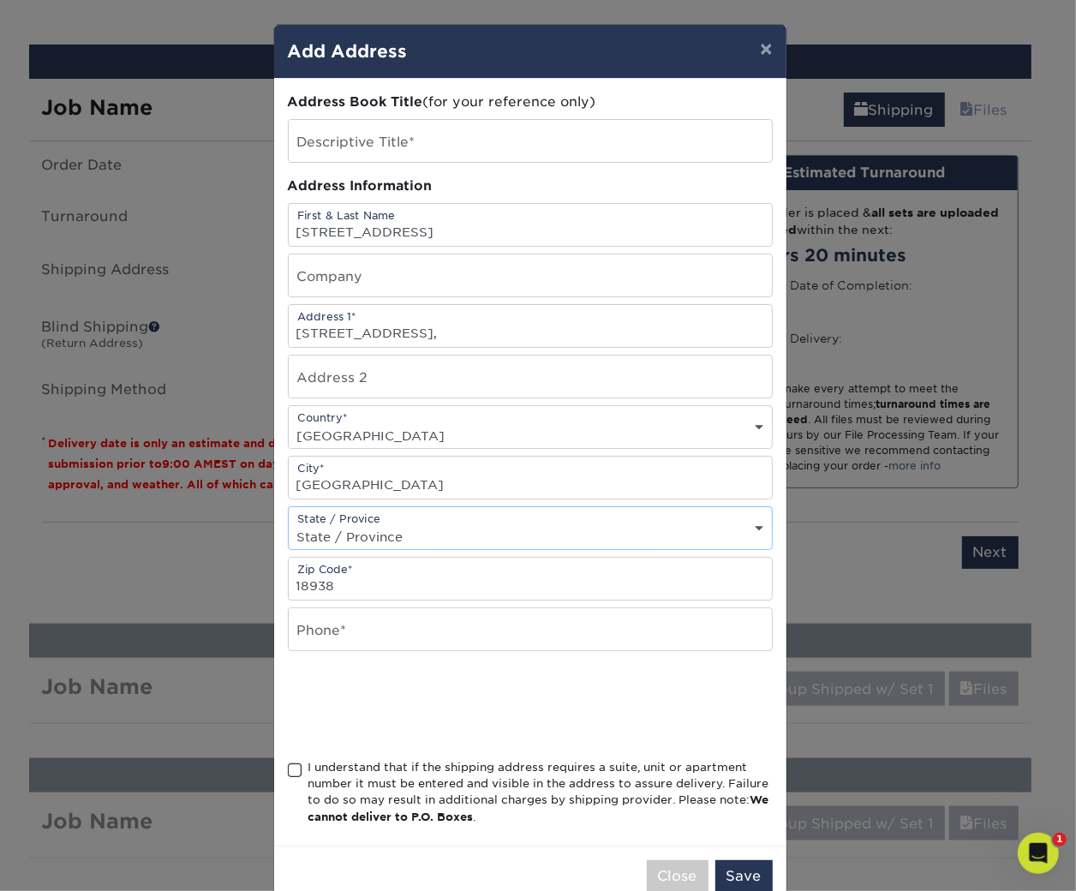
select select "PA"
click at [441, 232] on input "12 W Mechanic St, New Hope PA 18938" at bounding box center [530, 225] width 483 height 42
paste input "Cameron Perry"
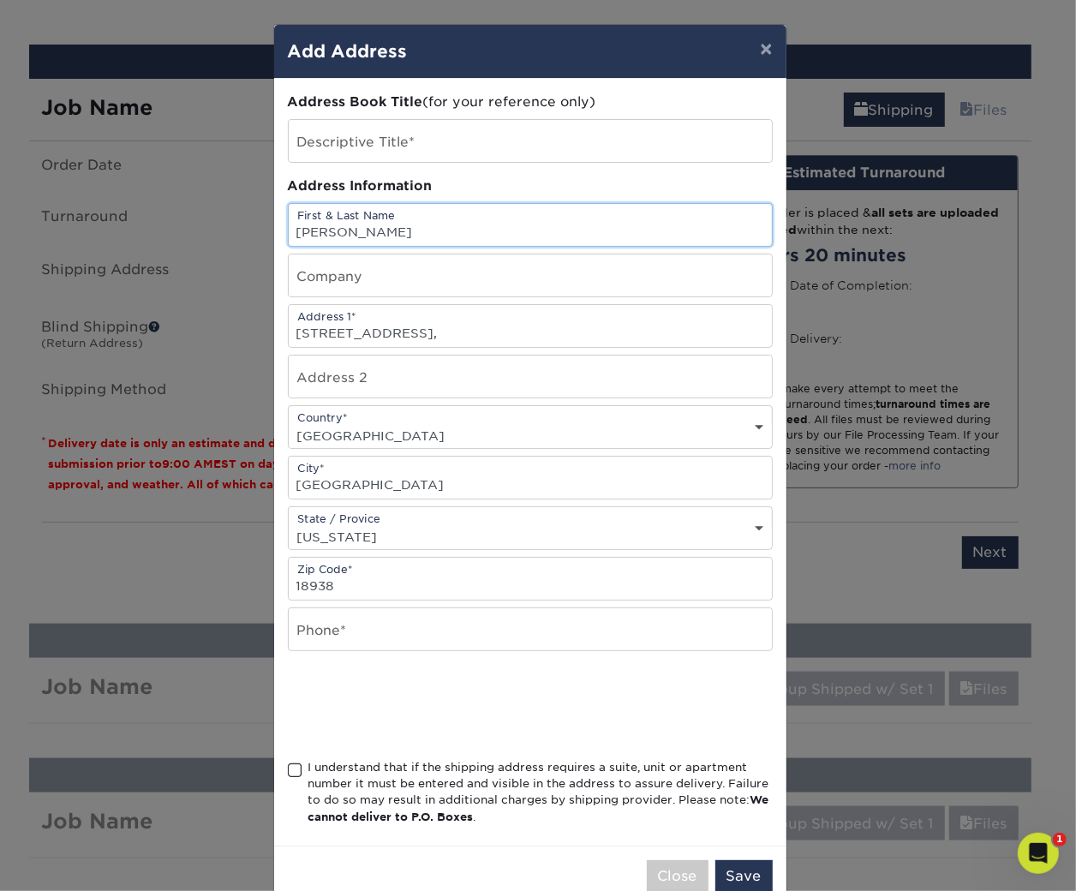
type input "Cameron Perry"
click at [412, 624] on input "text" at bounding box center [530, 629] width 483 height 42
click at [424, 620] on input "text" at bounding box center [530, 629] width 483 height 42
type input "8888888888"
click at [288, 764] on span at bounding box center [295, 770] width 15 height 16
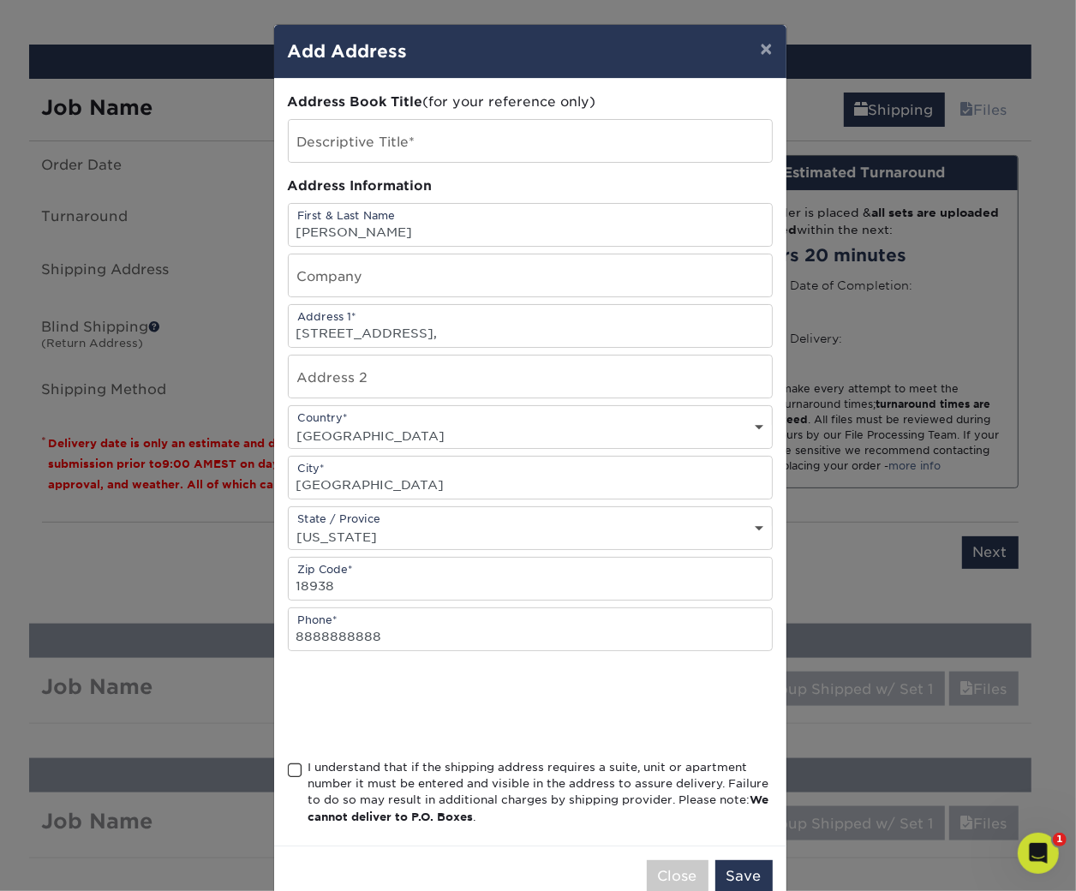
click at [0, 0] on input "I understand that if the shipping address requires a suite, unit or apartment n…" at bounding box center [0, 0] width 0 height 0
click at [756, 864] on button "Save" at bounding box center [743, 876] width 57 height 33
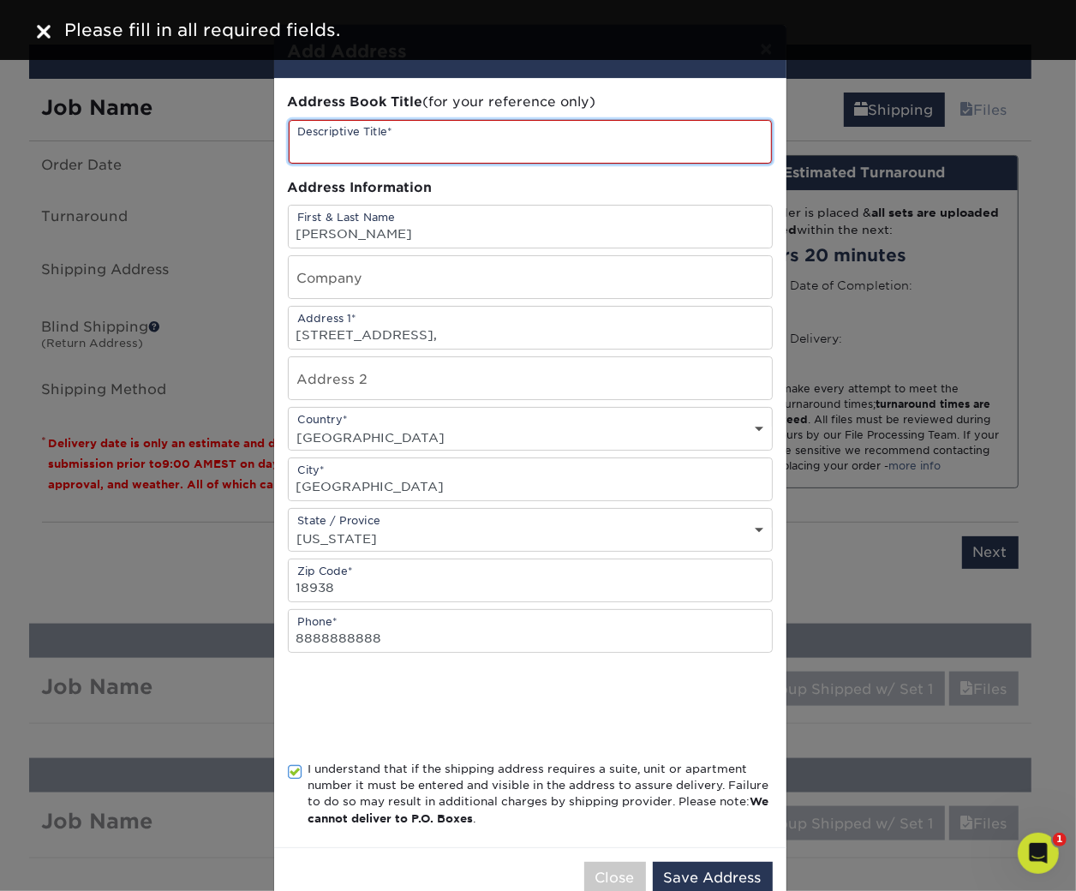
click at [429, 158] on input "text" at bounding box center [530, 142] width 483 height 44
type input "test"
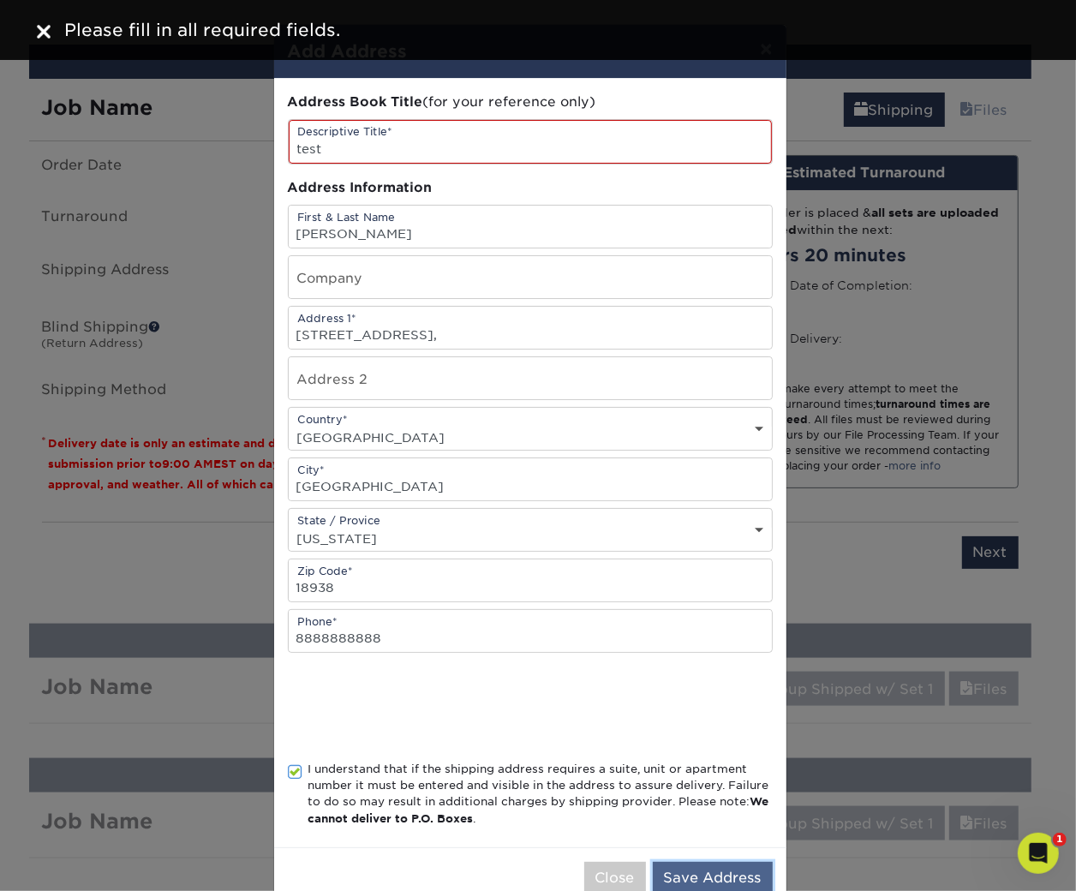
click at [710, 862] on button "Save Address" at bounding box center [713, 878] width 120 height 33
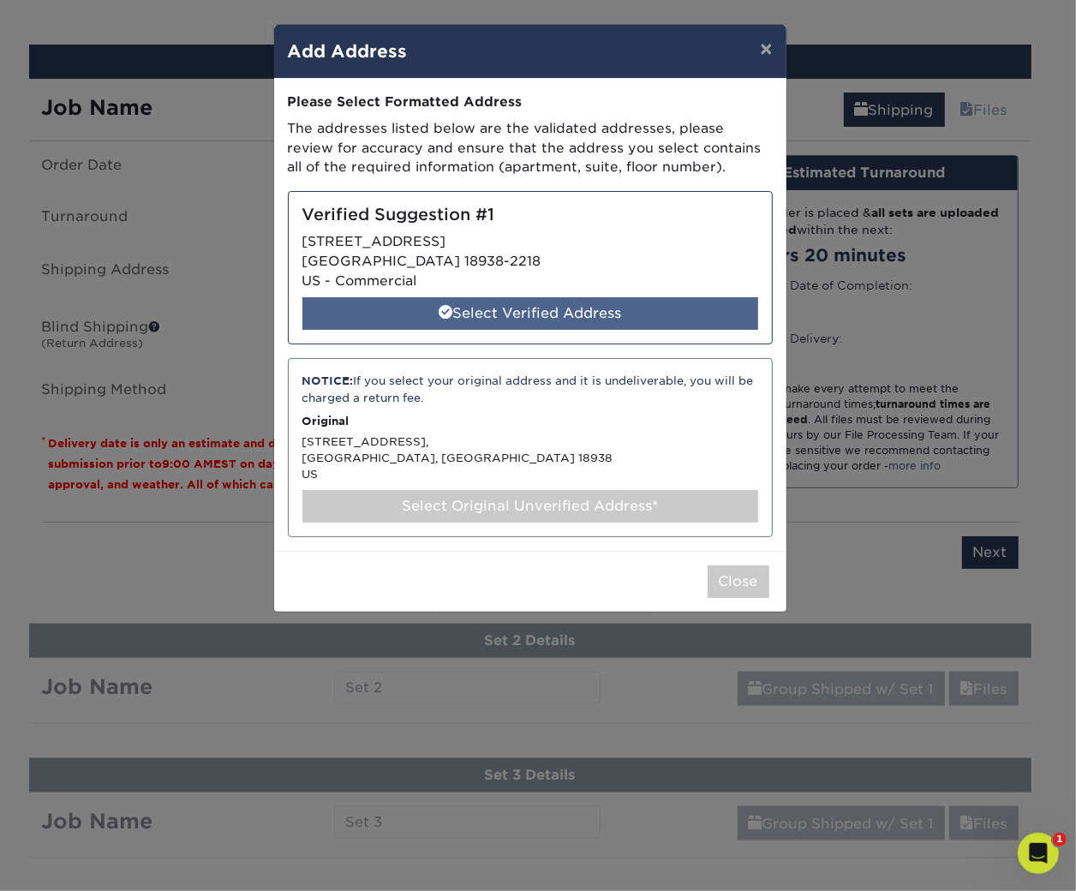
click at [540, 320] on div "Select Verified Address" at bounding box center [530, 313] width 456 height 33
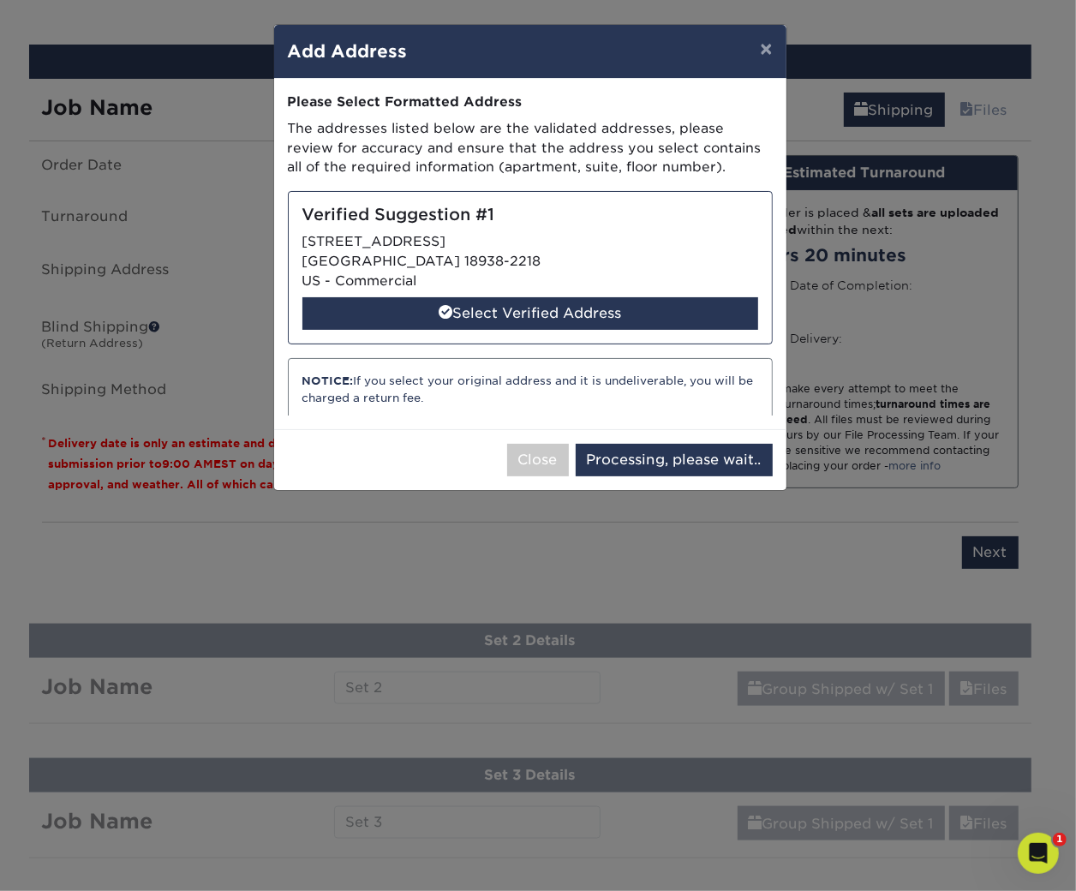
select select "285720"
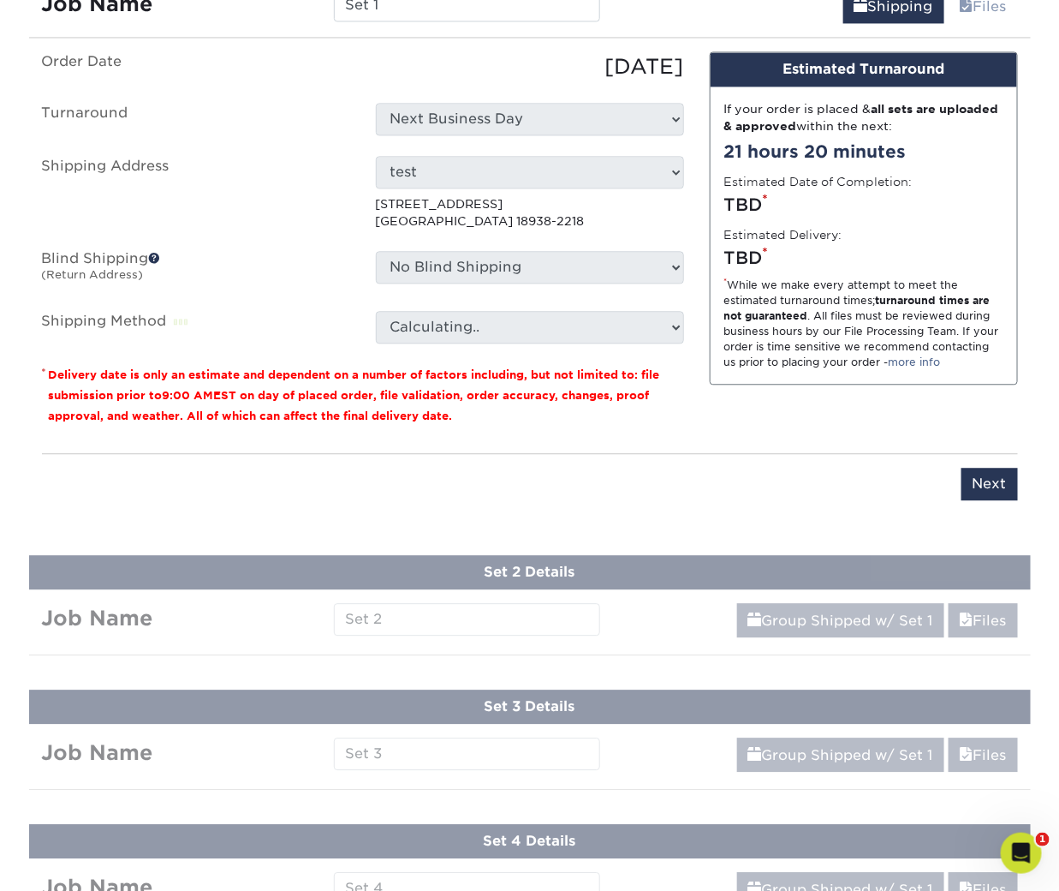
scroll to position [1238, 0]
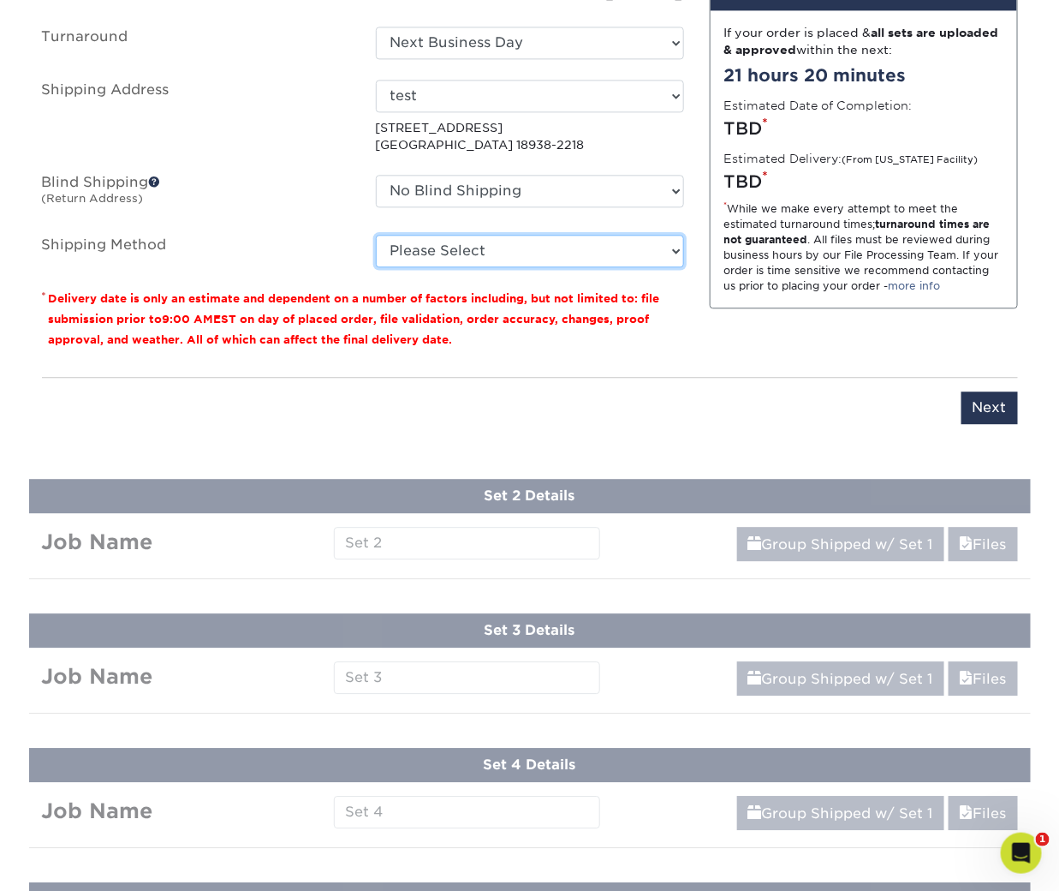
click at [546, 261] on select "Please Select G4M Flat Rate Shipping (+$11.20) 3 Day Shipping Service (+$18.68)…" at bounding box center [530, 251] width 308 height 33
select select "G4MFLATRATE"
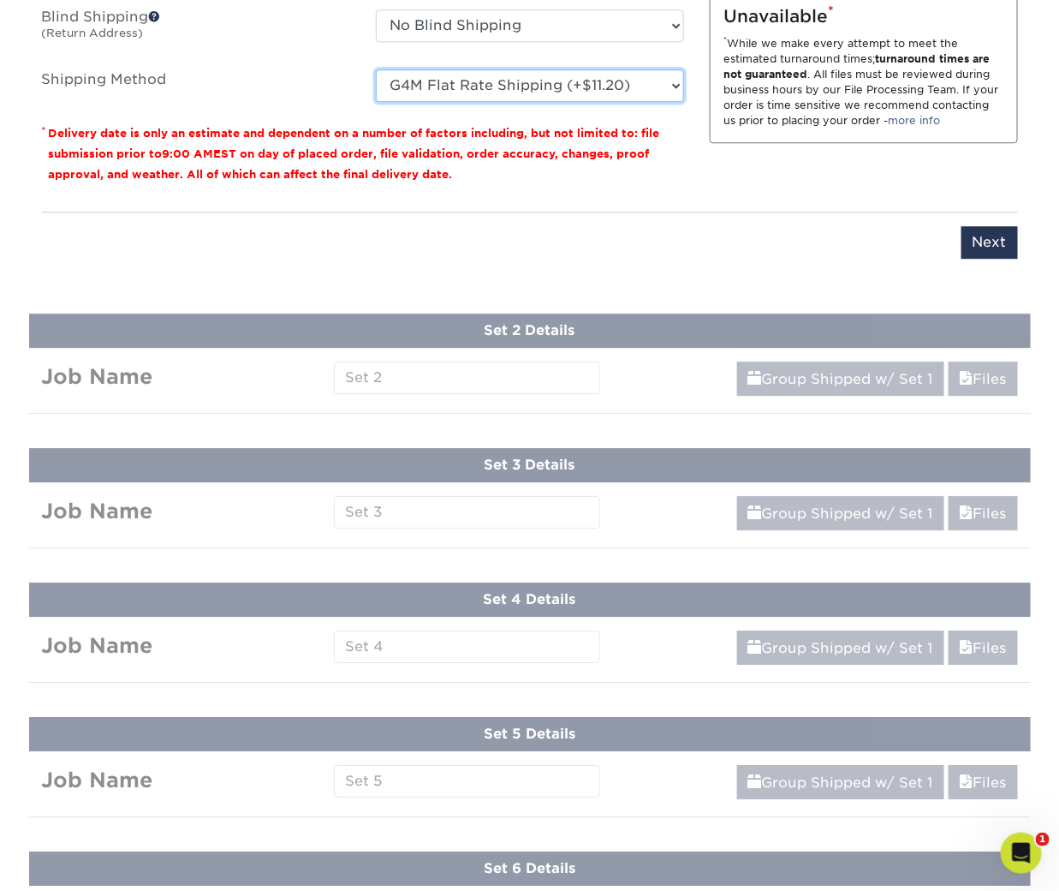
scroll to position [1634, 0]
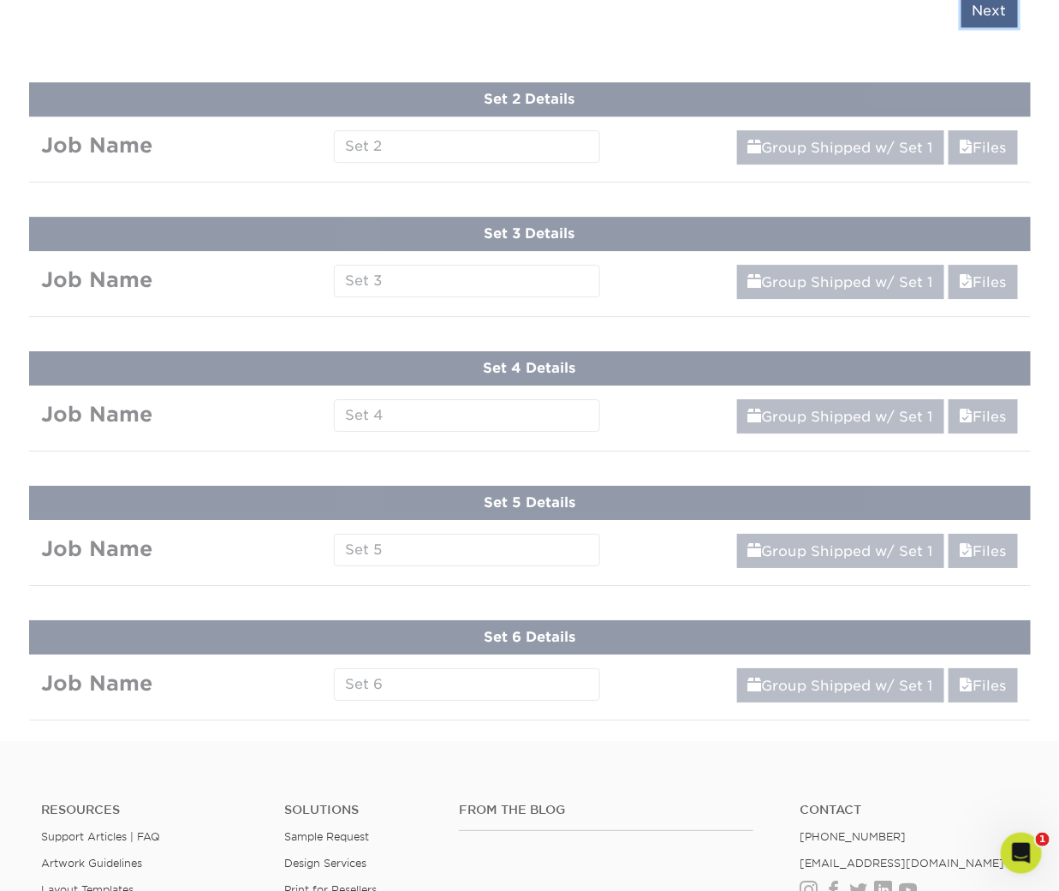
click at [993, 15] on input "Next" at bounding box center [990, 11] width 57 height 33
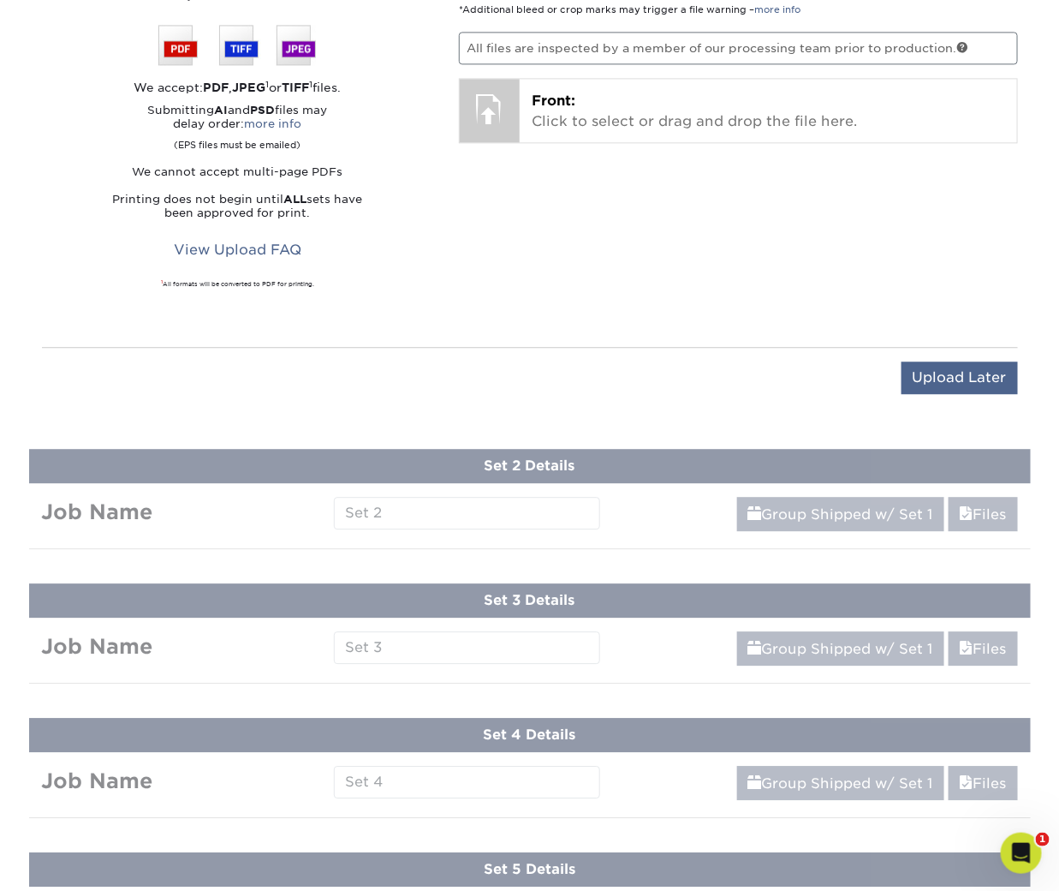
scroll to position [1238, 0]
click at [966, 366] on input "Upload Later" at bounding box center [960, 377] width 116 height 33
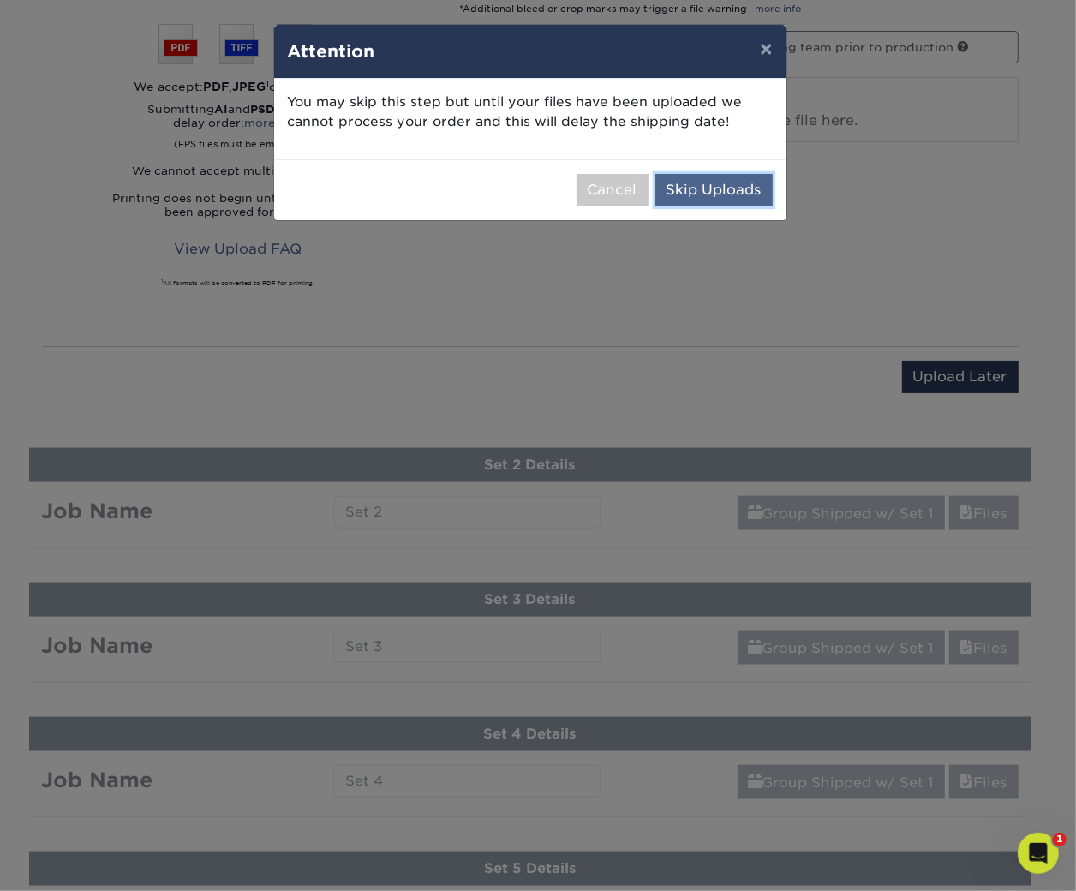
click at [727, 189] on button "Skip Uploads" at bounding box center [713, 190] width 117 height 33
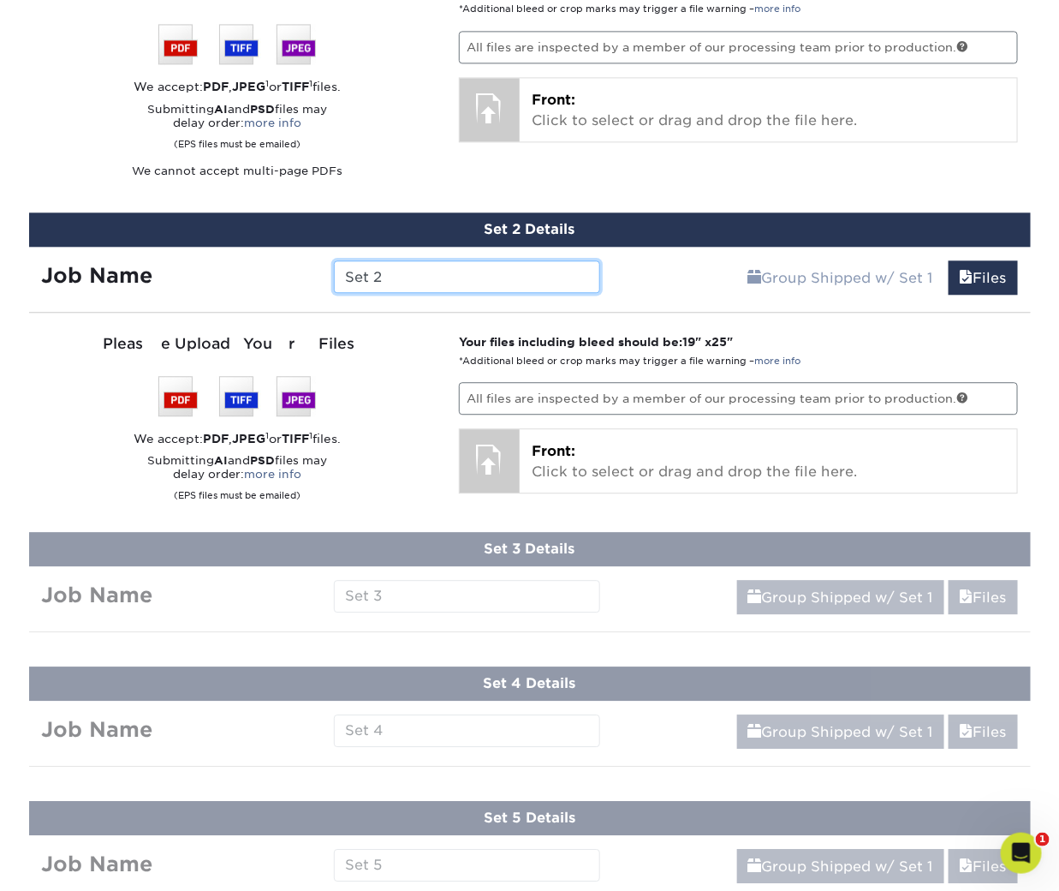
scroll to position [1220, 0]
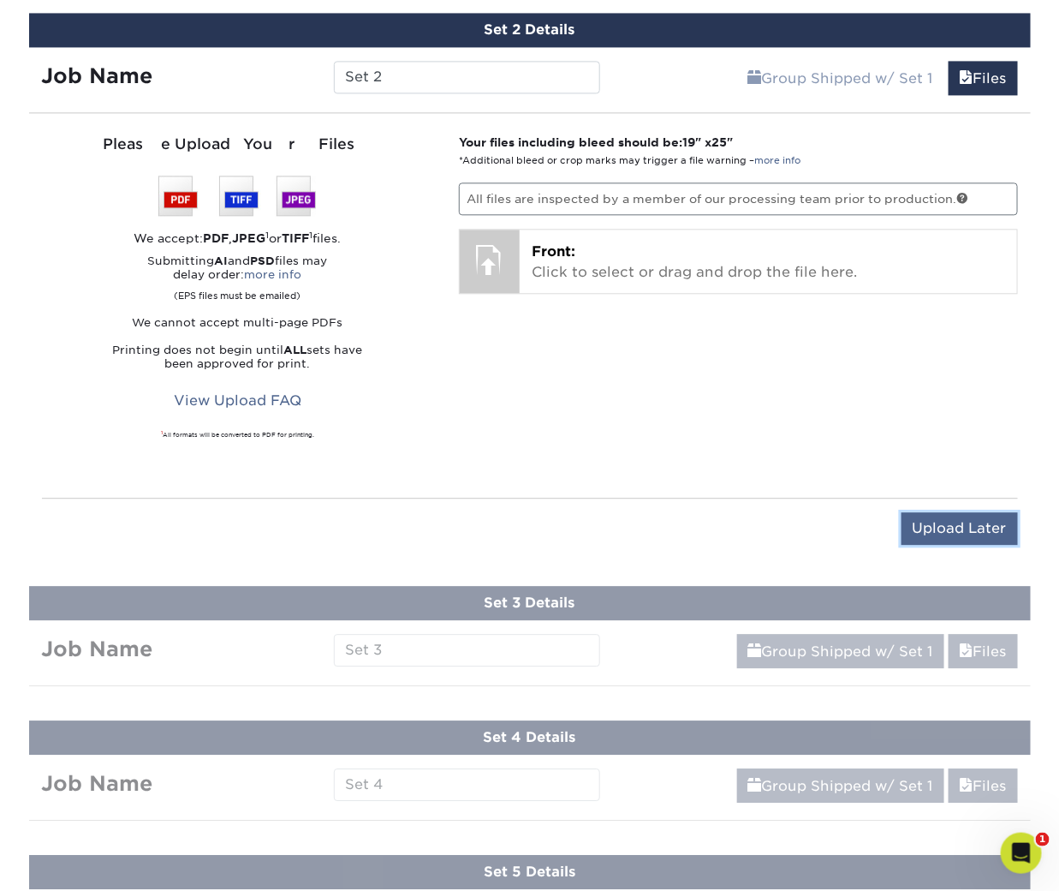
click at [974, 512] on input "Upload Later" at bounding box center [960, 528] width 116 height 33
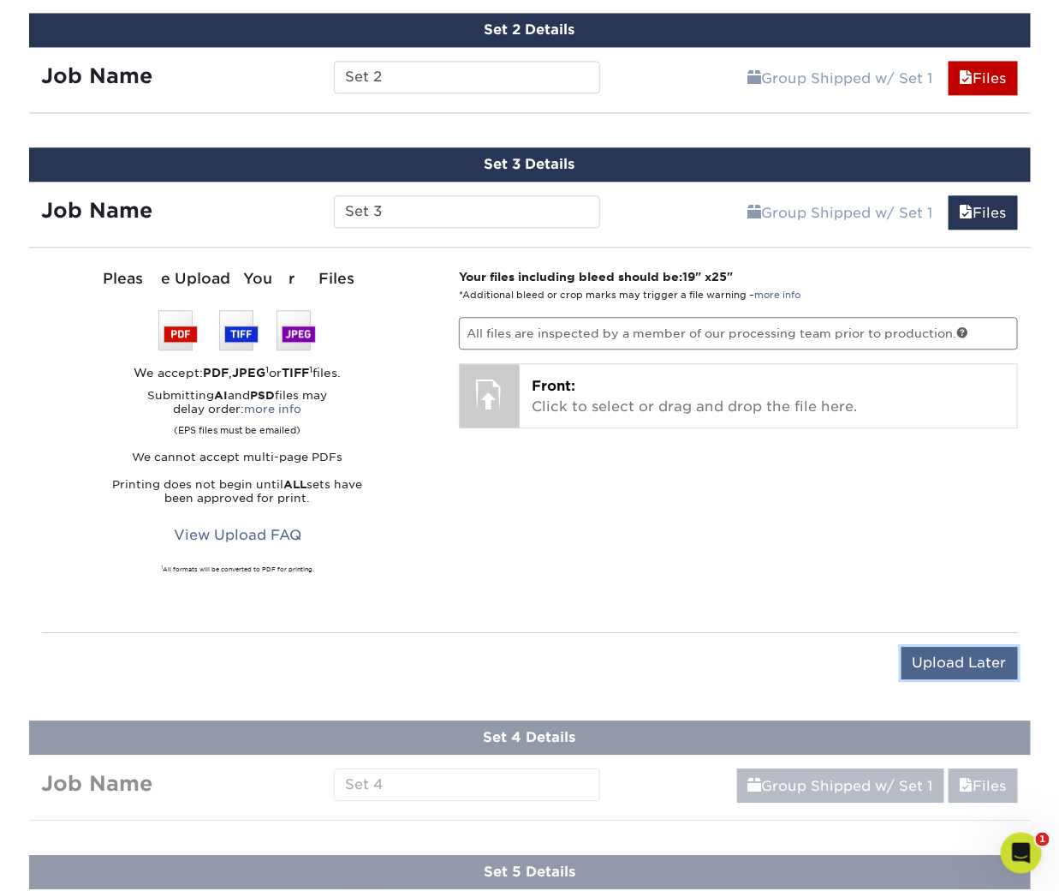
click at [955, 647] on input "Upload Later" at bounding box center [960, 663] width 116 height 33
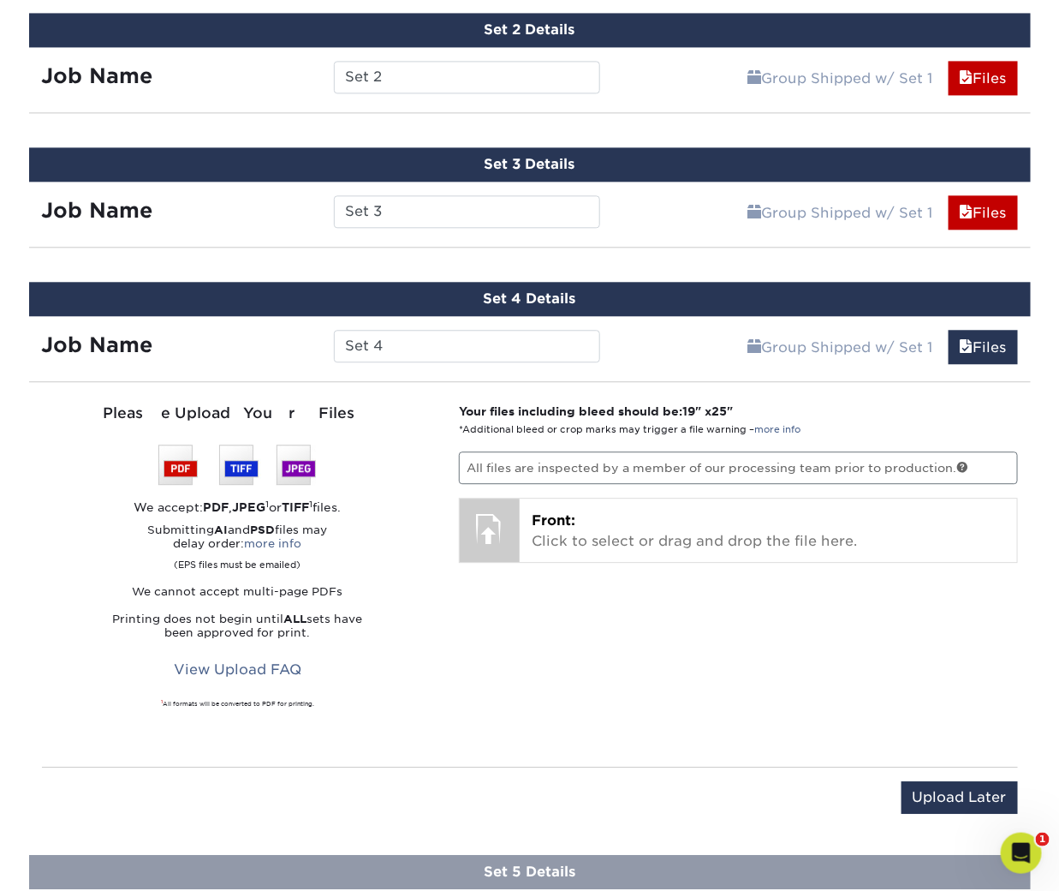
click at [933, 770] on div "Upload Later Save & Continue Continue" at bounding box center [530, 801] width 976 height 68
click at [934, 770] on div "Upload Later Save & Continue Continue" at bounding box center [530, 801] width 976 height 68
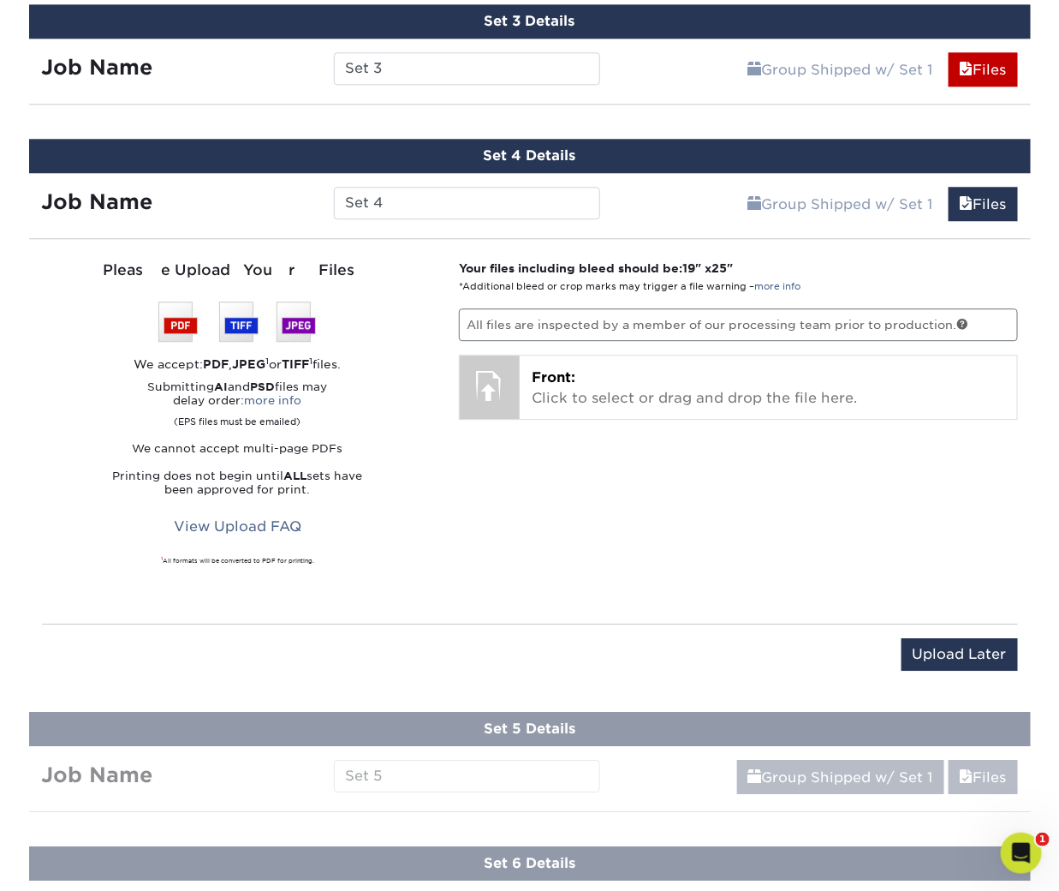
scroll to position [1409, 0]
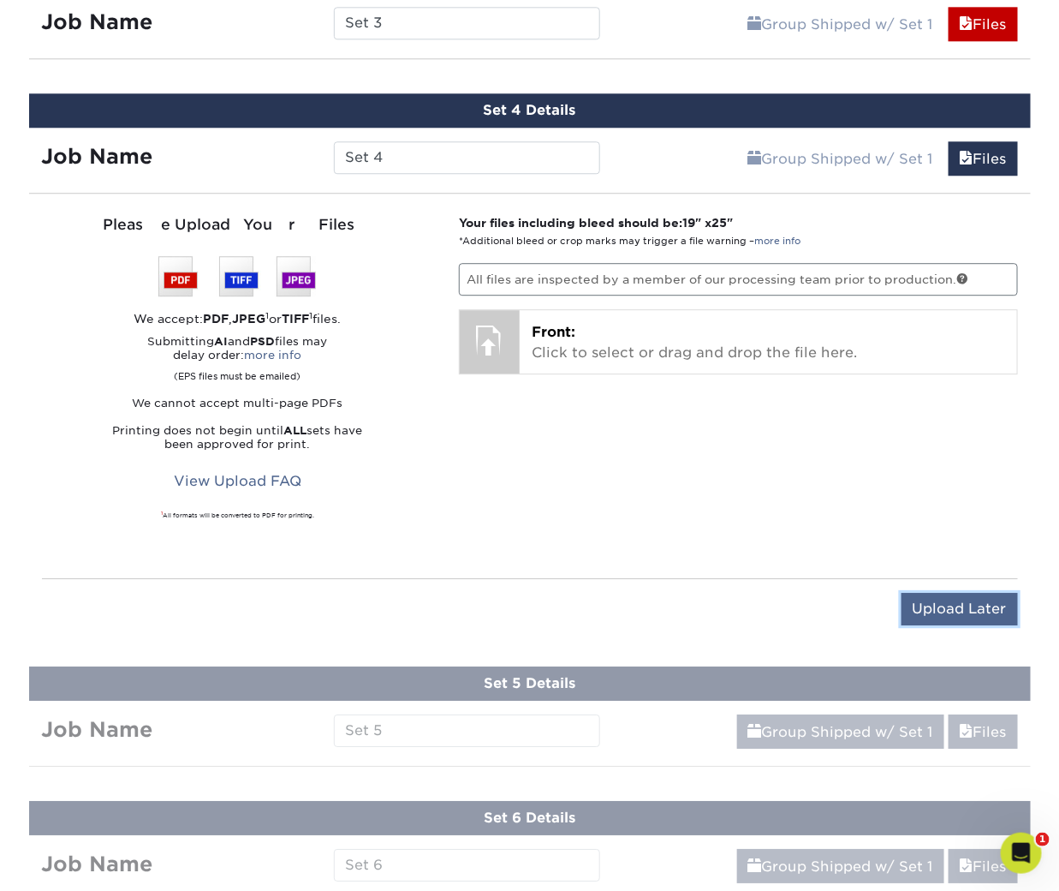
click at [961, 605] on input "Upload Later" at bounding box center [960, 609] width 116 height 33
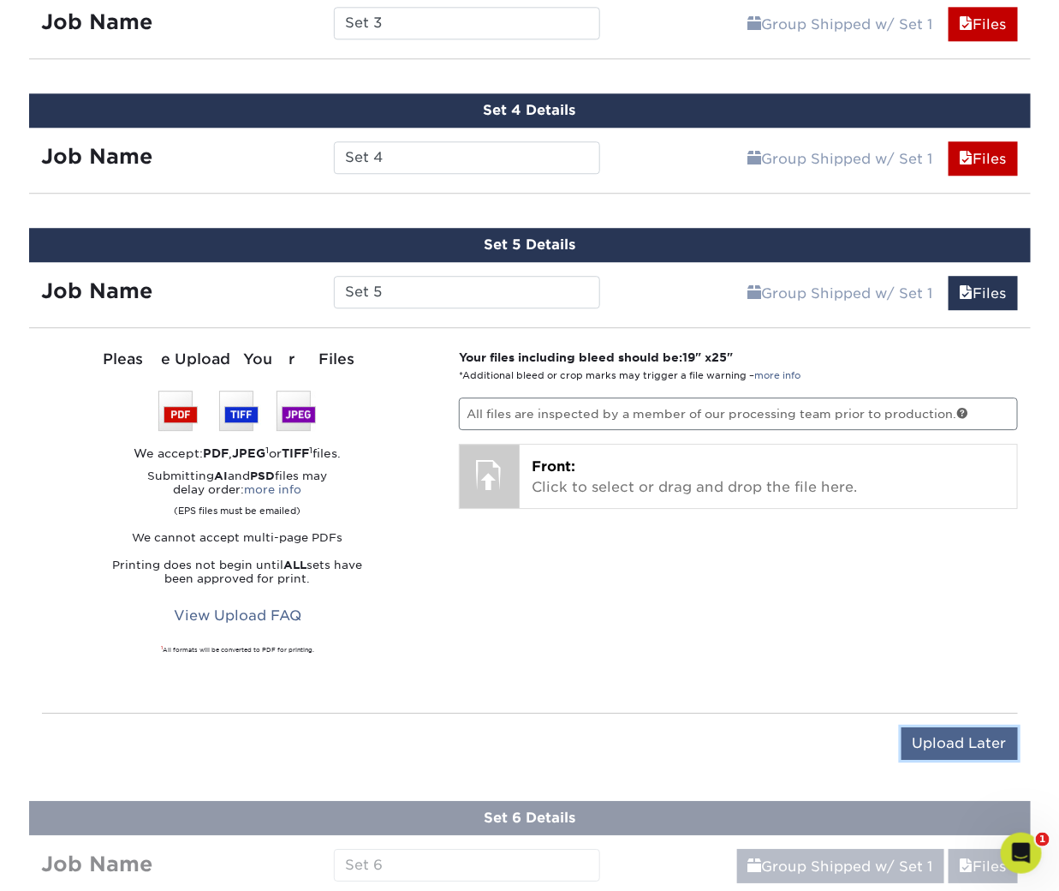
click at [963, 741] on input "Upload Later" at bounding box center [960, 743] width 116 height 33
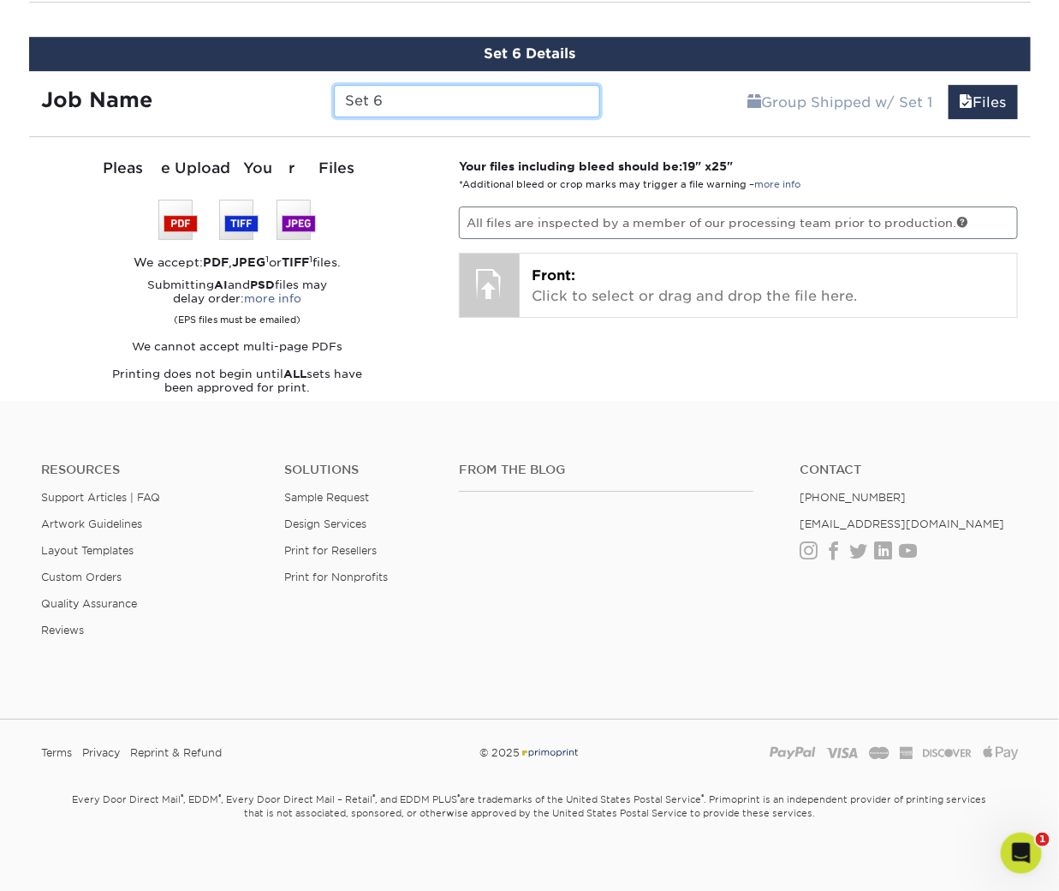
scroll to position [1764, 0]
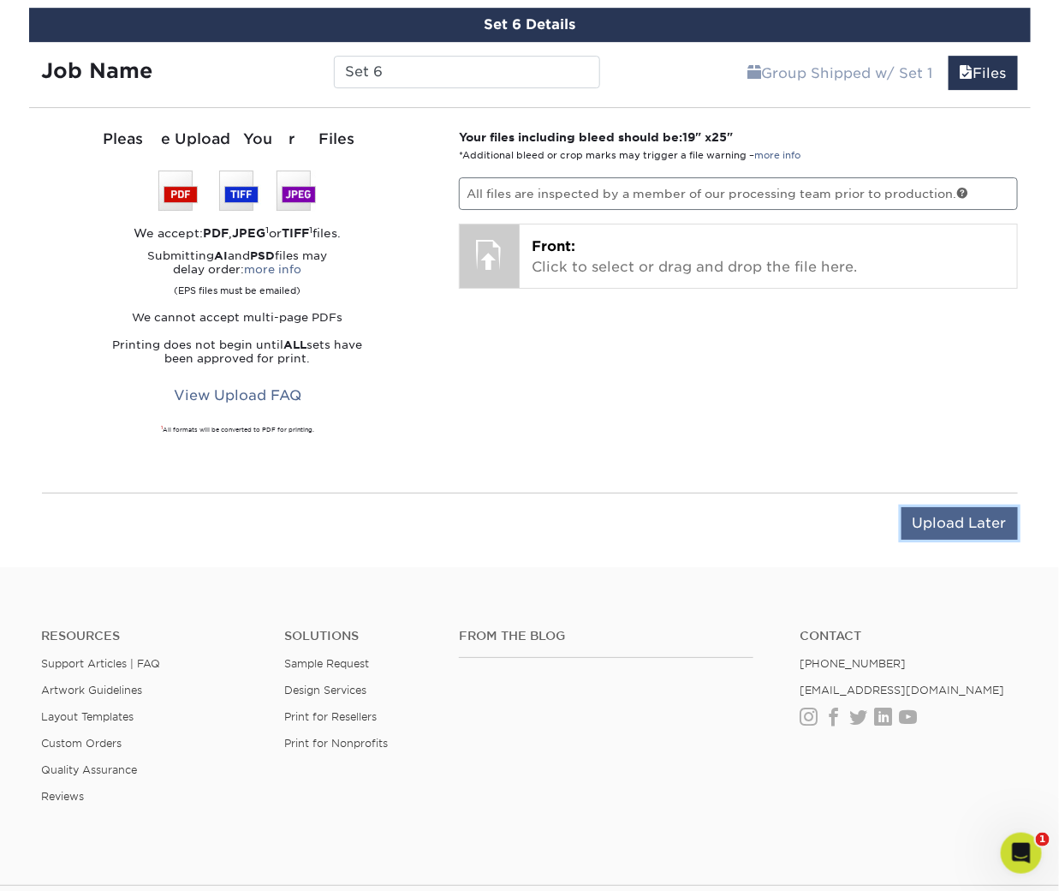
click at [976, 507] on input "Upload Later" at bounding box center [960, 523] width 116 height 33
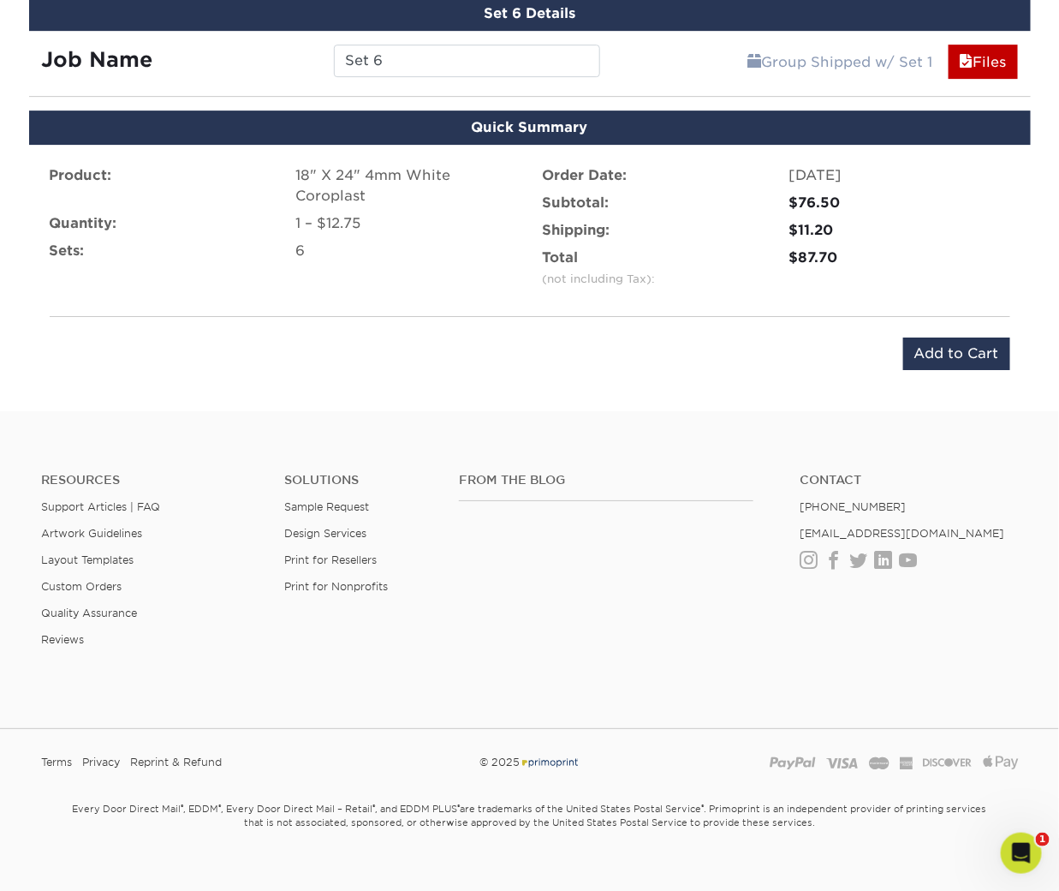
scroll to position [1783, 0]
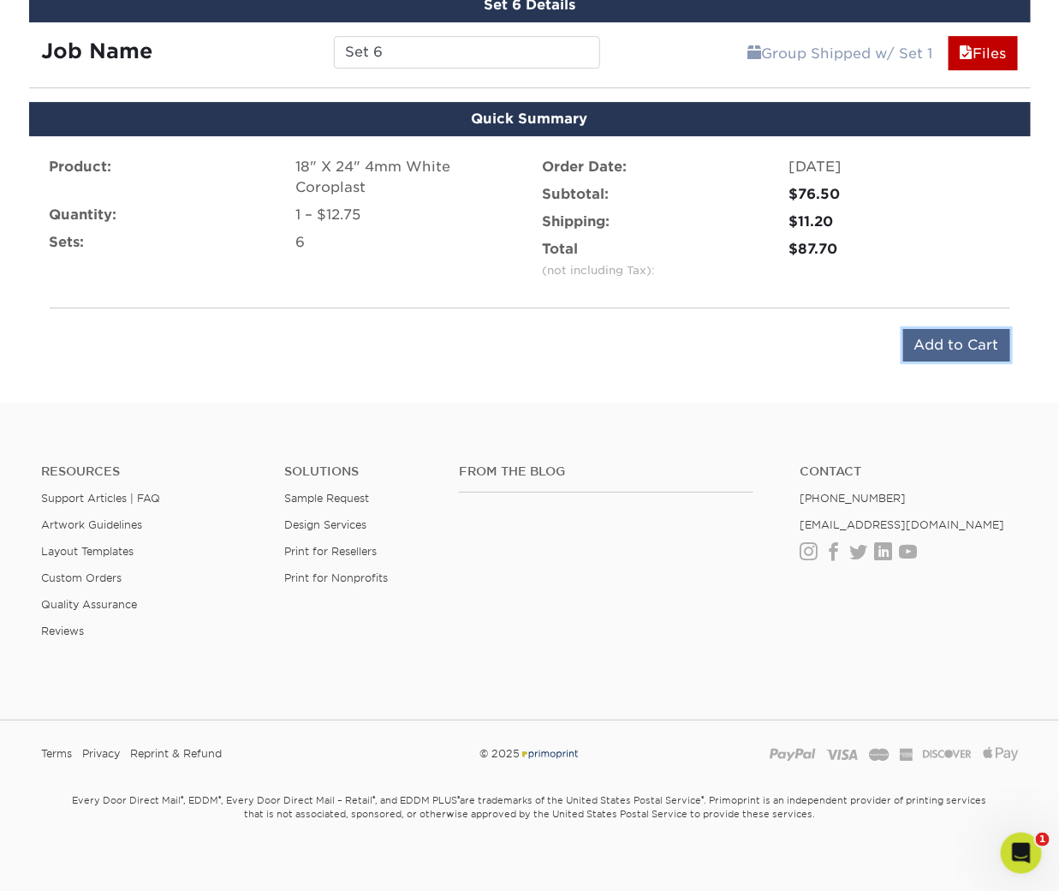
click at [952, 343] on input "Add to Cart" at bounding box center [957, 345] width 107 height 33
type input "Add to Cart"
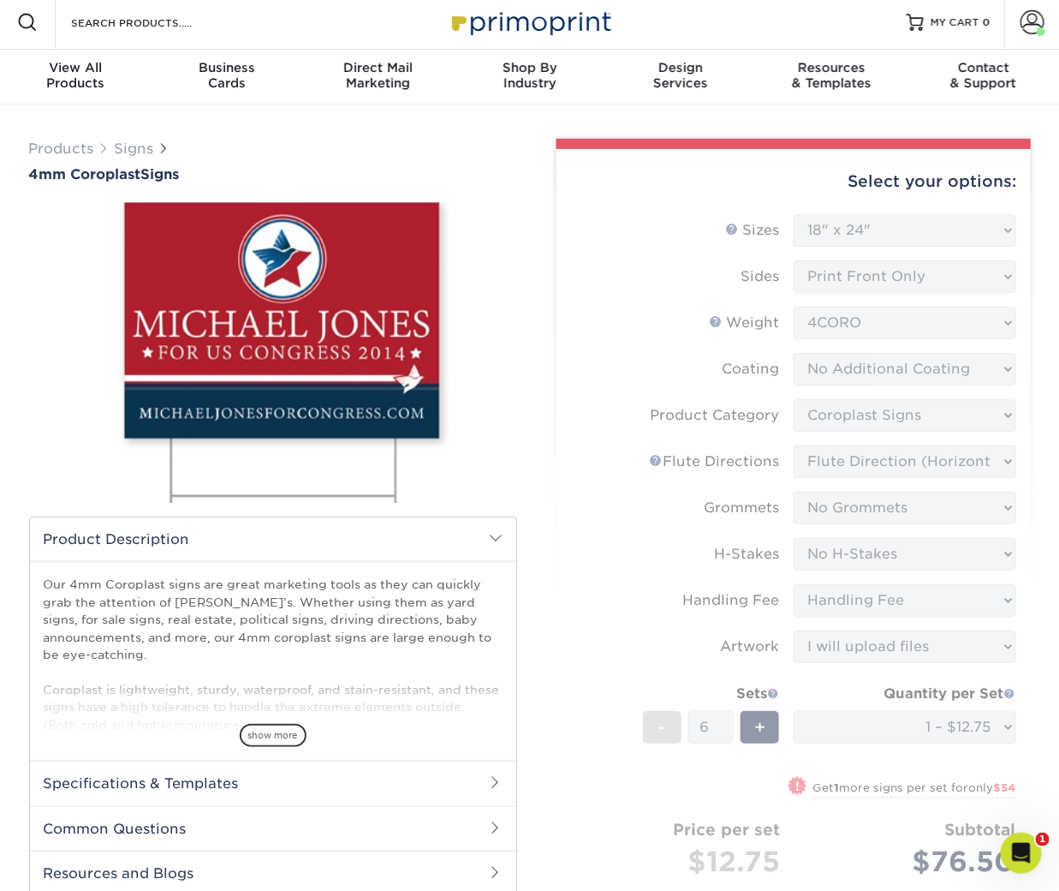
scroll to position [0, 0]
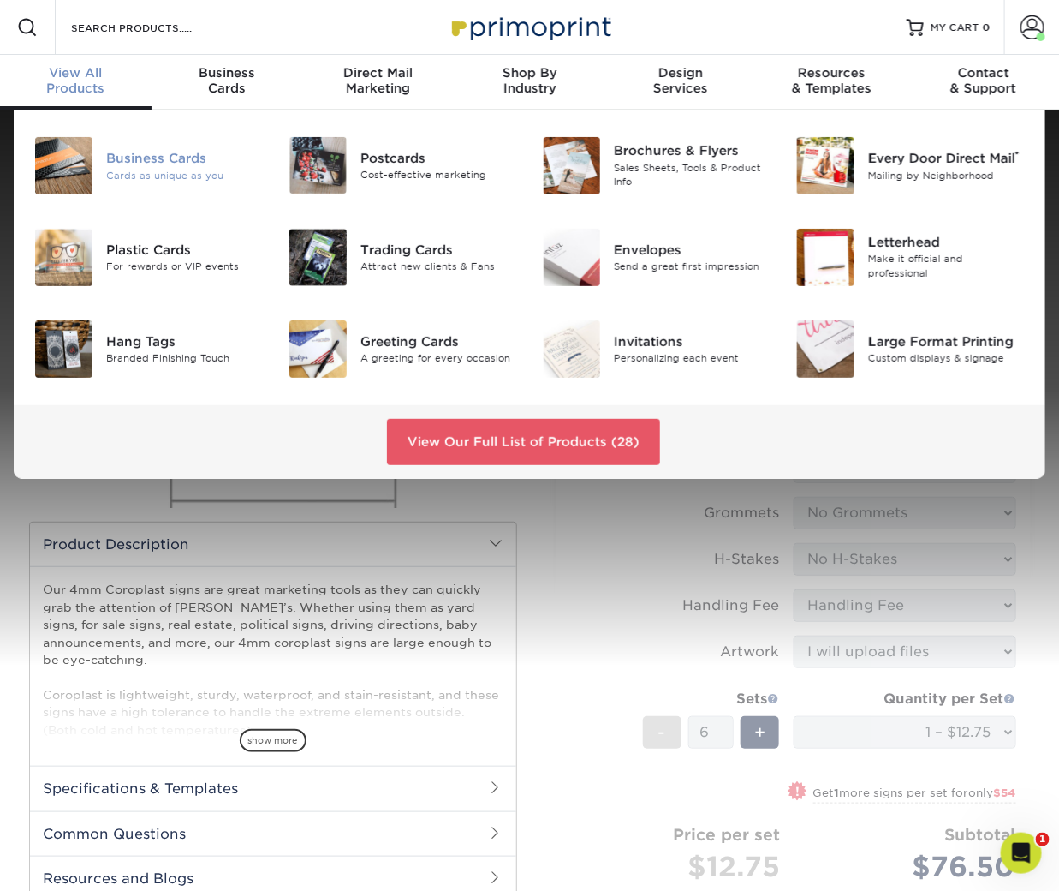
click at [181, 152] on div "Business Cards" at bounding box center [184, 158] width 157 height 19
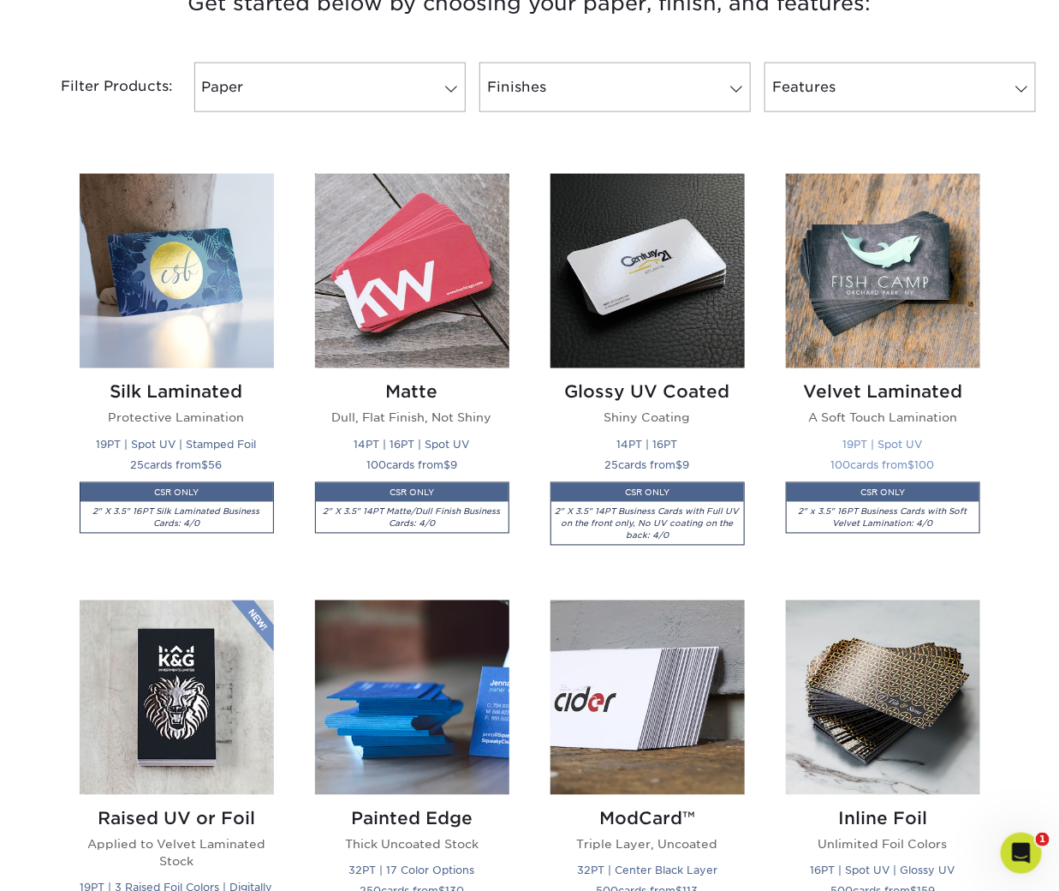
click at [914, 272] on img at bounding box center [883, 271] width 194 height 194
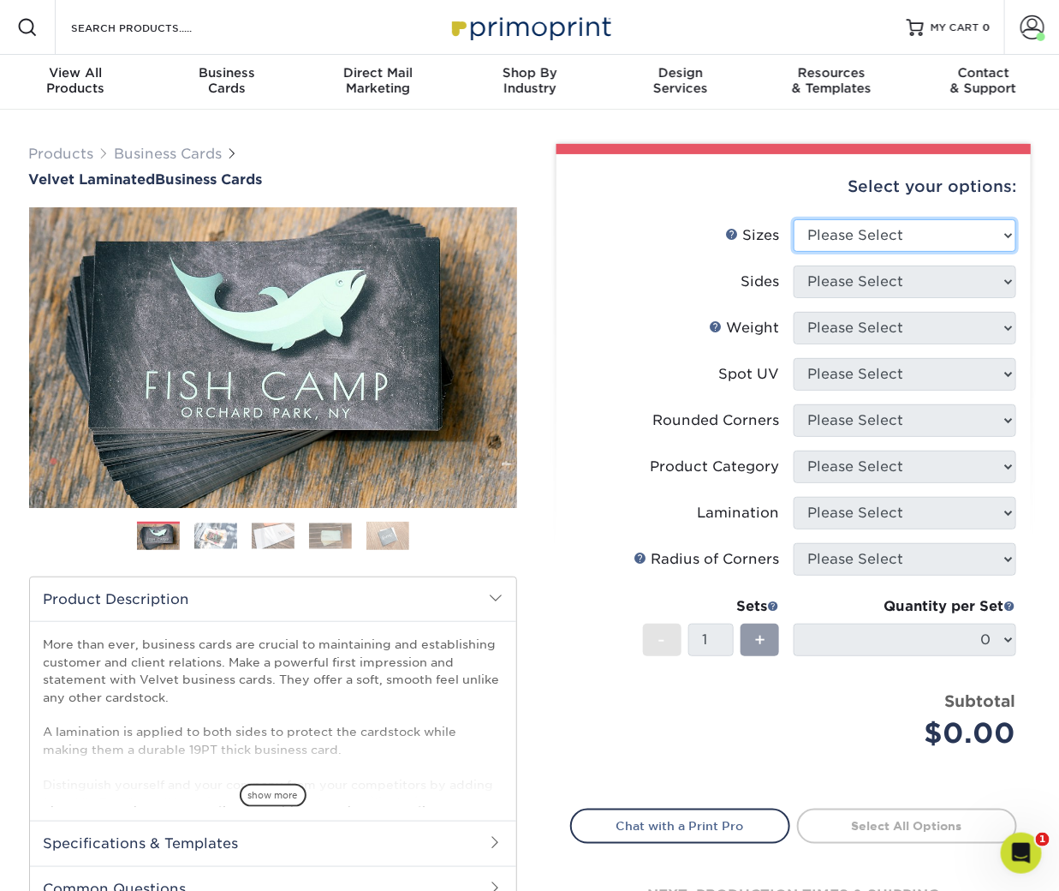
click at [875, 230] on select "Please Select 1.5" x 3.5" - Mini 1.75" x 3.5" - Mini 2" x 2" - Square 2" x 3" -…" at bounding box center [905, 235] width 223 height 33
select select "2.00x3.50"
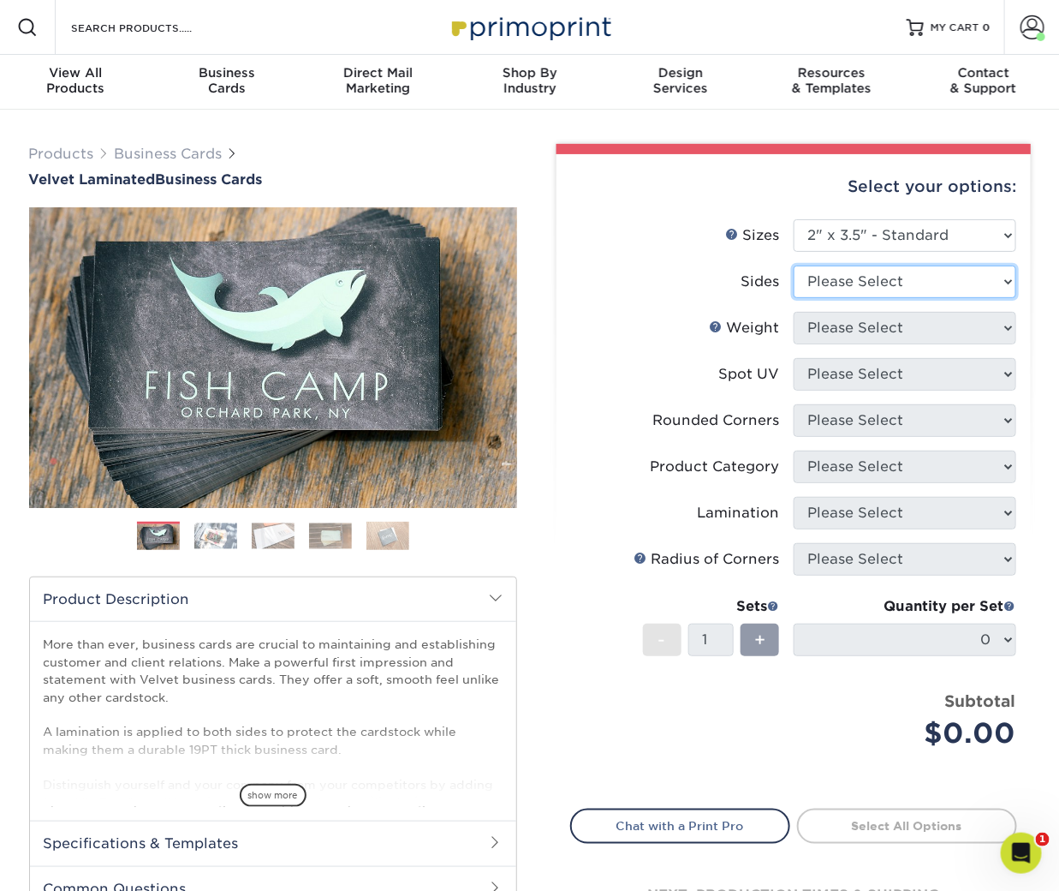
click at [868, 280] on select "Please Select Print Both Sides Print Front Only" at bounding box center [905, 282] width 223 height 33
select select "13abbda7-1d64-4f25-8bb2-c179b224825d"
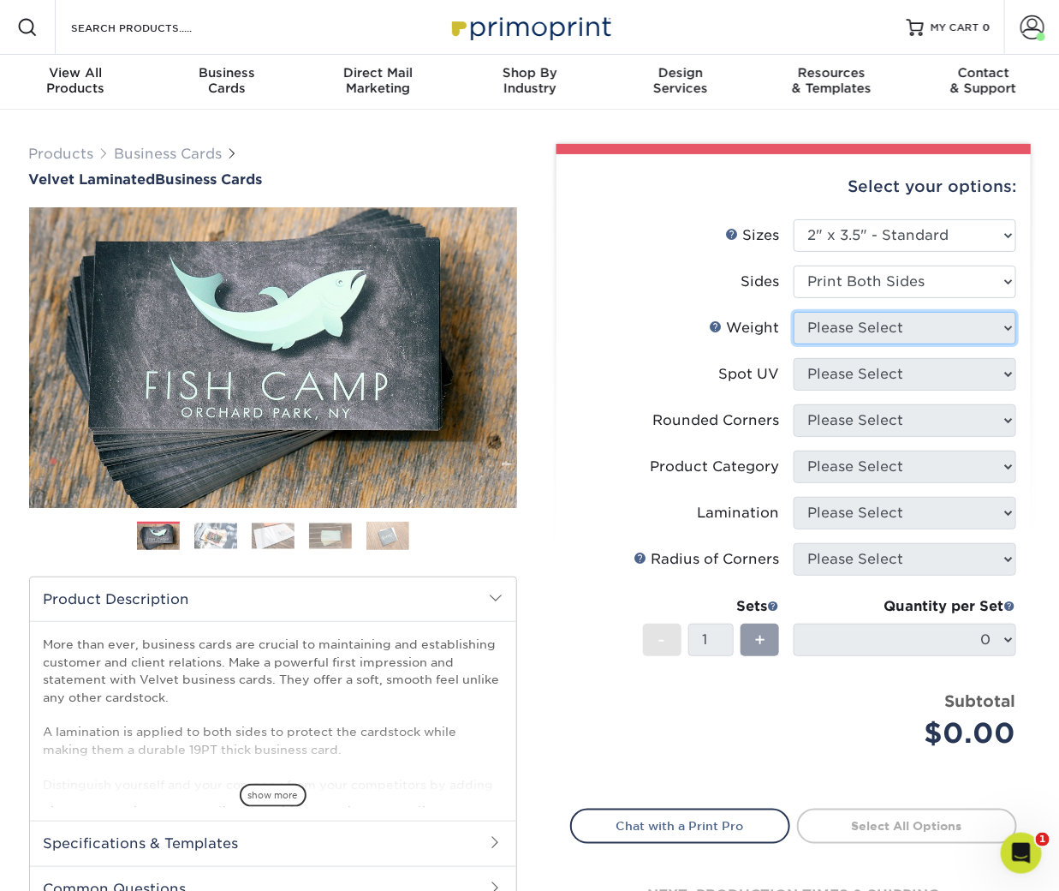
click at [853, 339] on select "Please Select" at bounding box center [905, 328] width 223 height 33
select select "16PT"
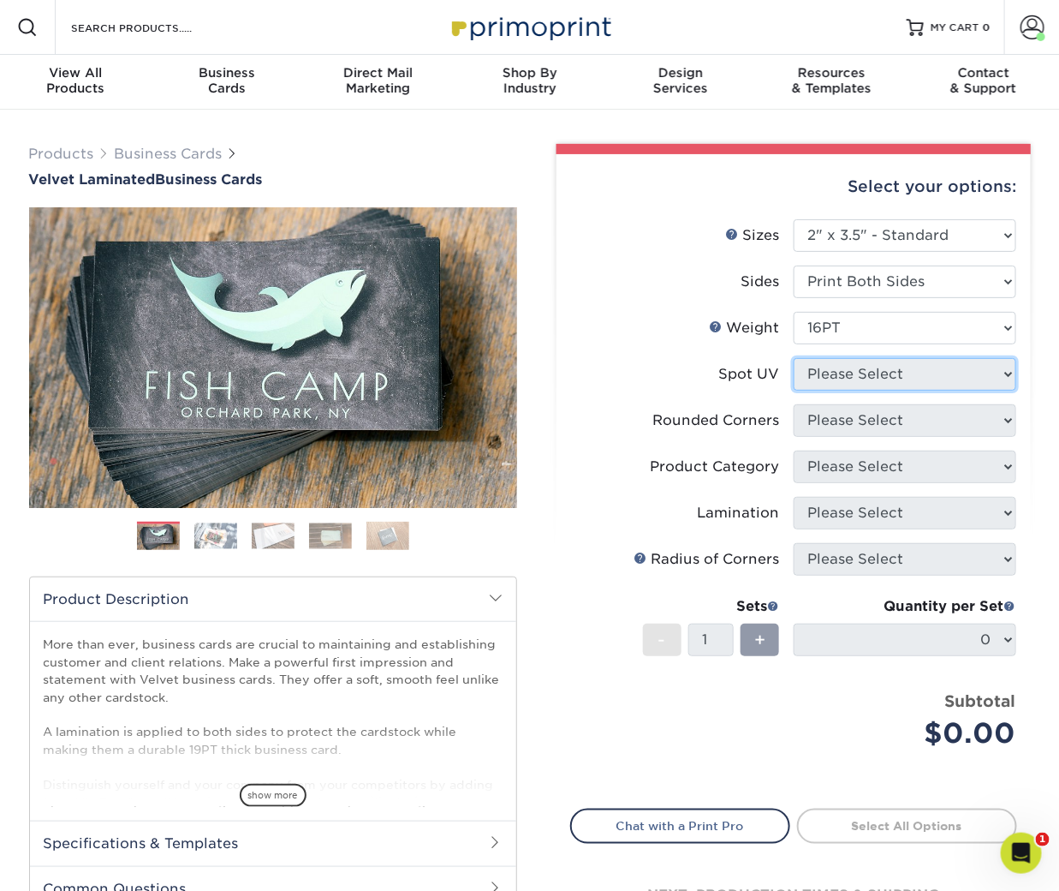
click at [845, 380] on select "Please Select No Spot UV Front and Back (Both Sides) Front Only Back Only" at bounding box center [905, 374] width 223 height 33
select select "3"
click at [0, 0] on select at bounding box center [0, 0] width 0 height 0
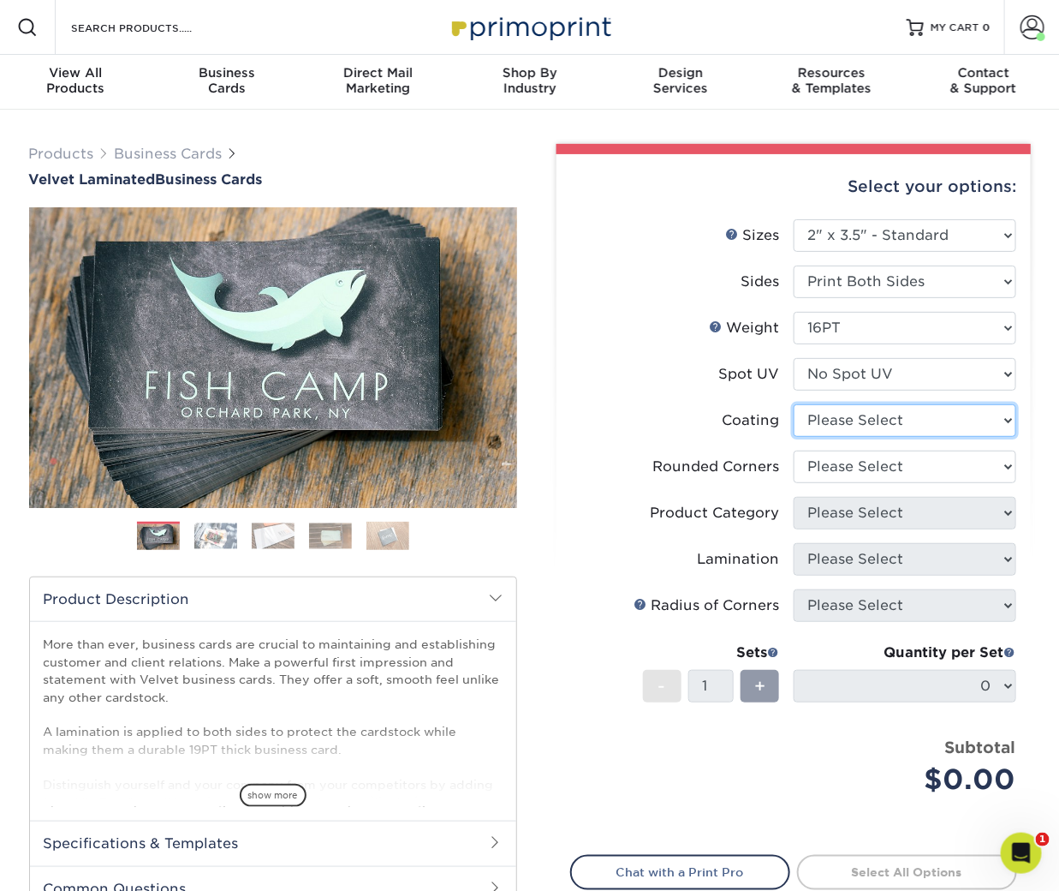
select select "3e7618de-abca-4bda-9f97-8b9129e913d8"
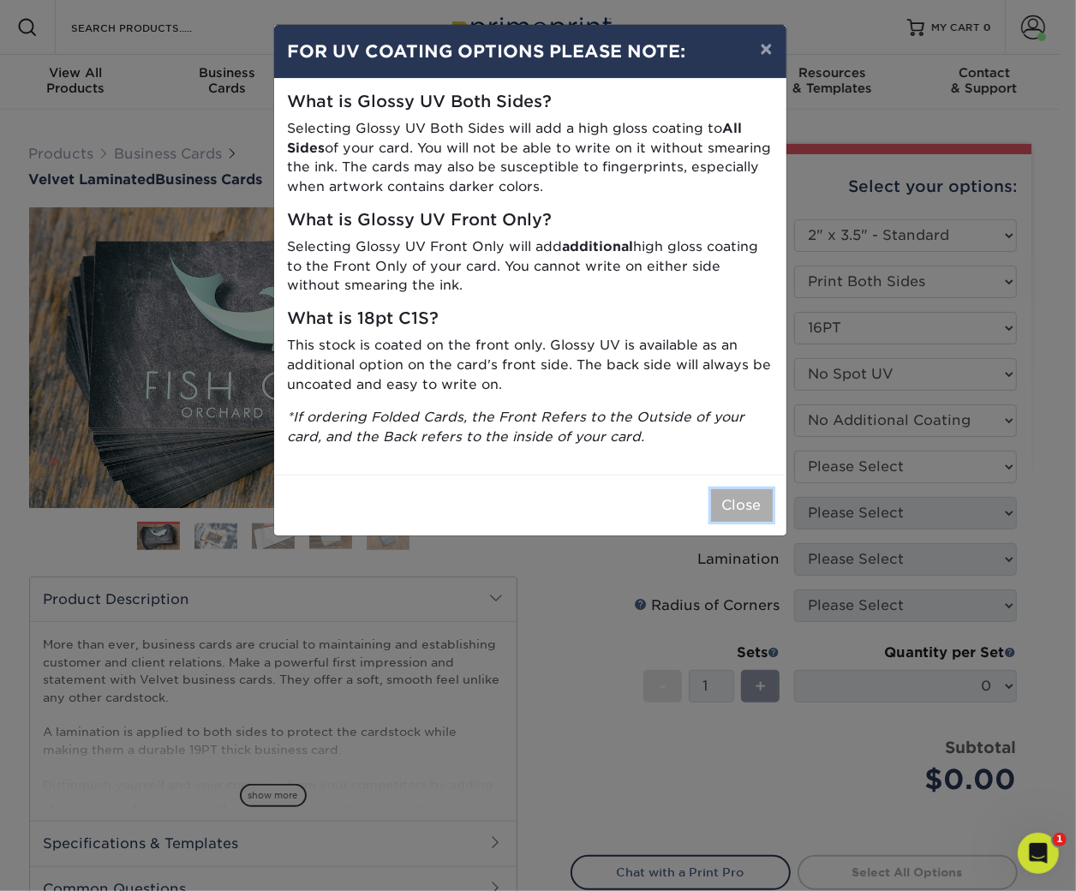
click at [755, 504] on button "Close" at bounding box center [742, 505] width 62 height 33
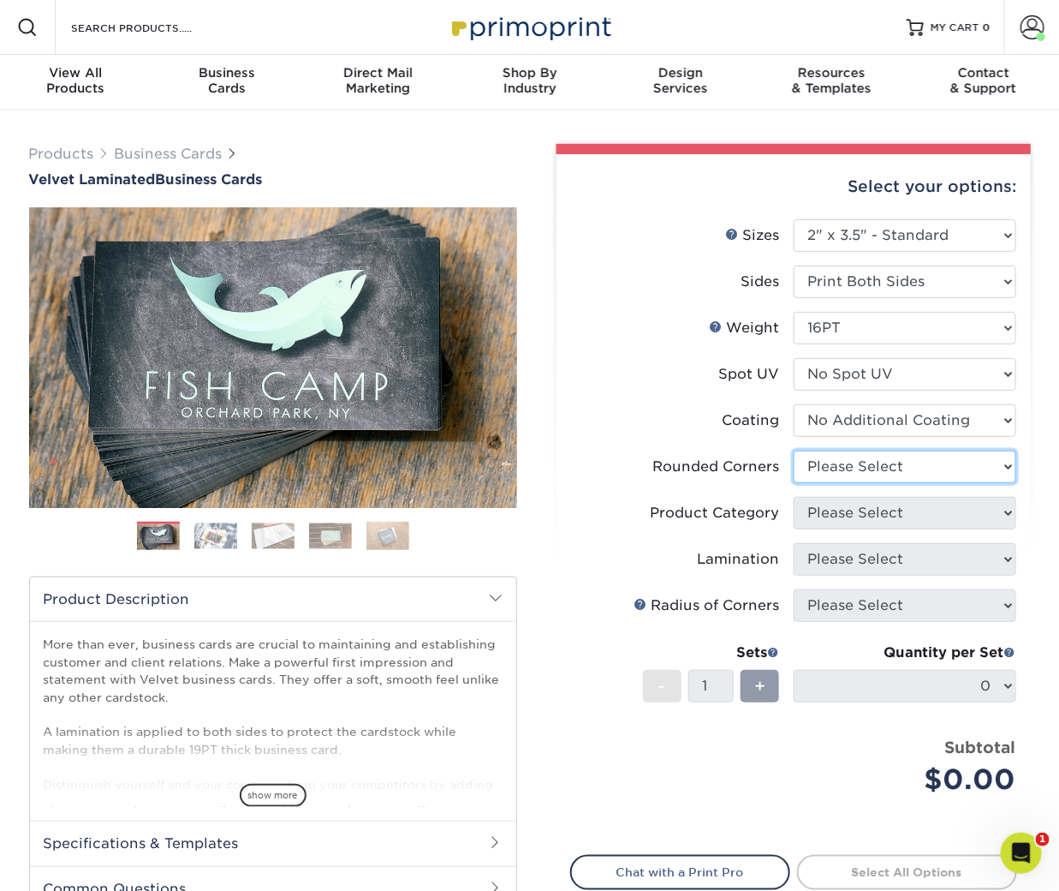
click at [883, 471] on select "Please Select Yes - Round 2 Corners Yes - Round 4 Corners No" at bounding box center [905, 467] width 223 height 33
select select "0"
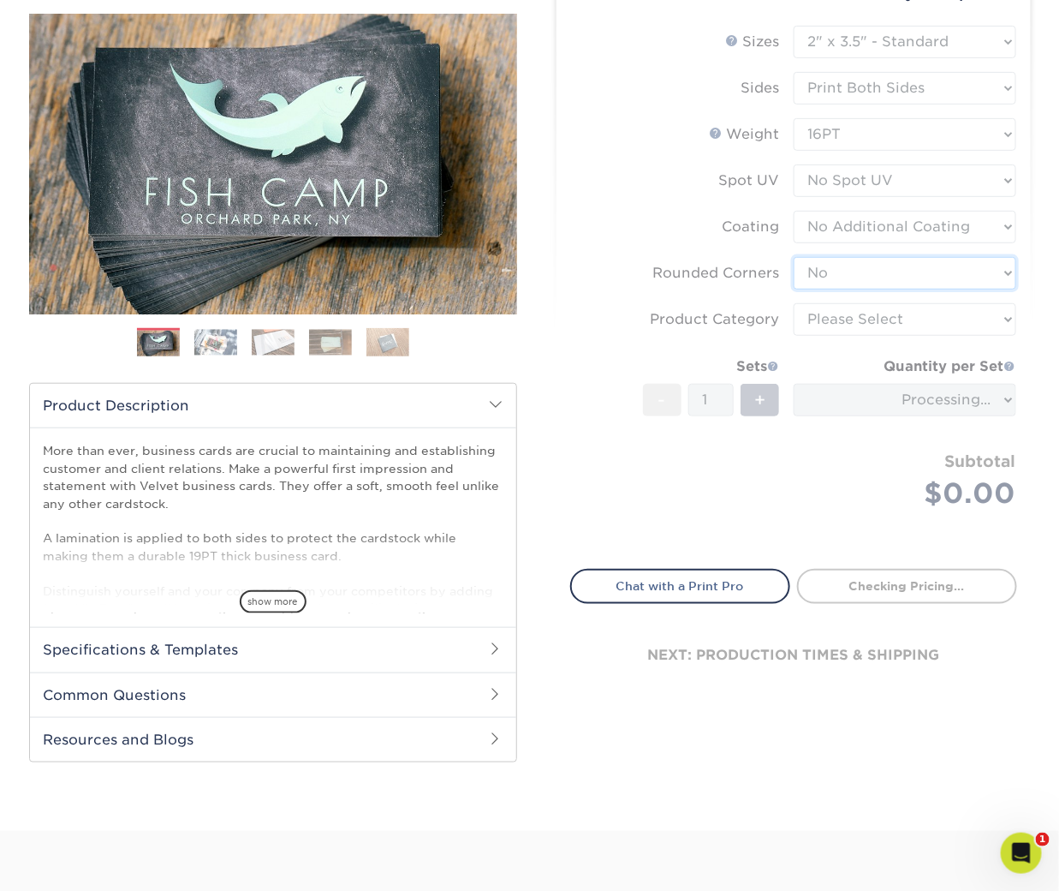
scroll to position [197, 0]
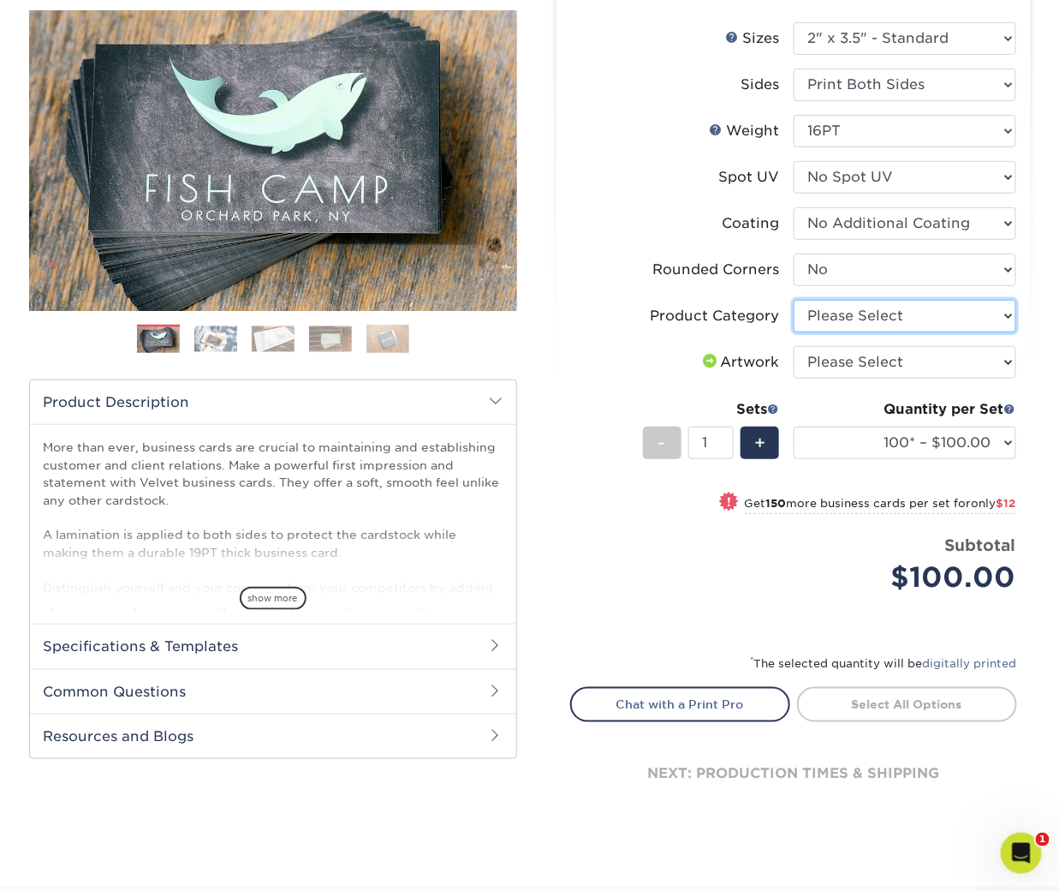
click at [906, 321] on select "Please Select Business Cards" at bounding box center [905, 316] width 223 height 33
select select "3b5148f1-0588-4f88-a218-97bcfdce65c1"
click at [862, 356] on select "Please Select I will upload files I need a design - $100" at bounding box center [905, 362] width 223 height 33
select select "upload"
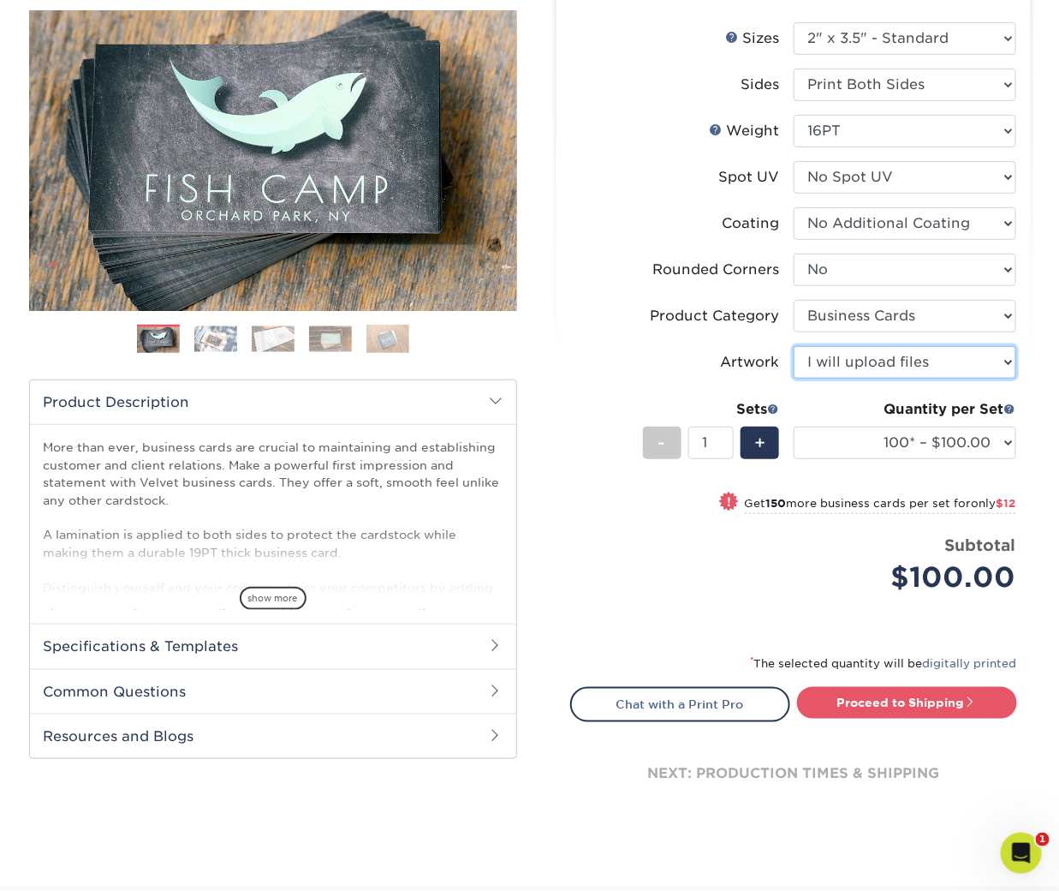
click at [866, 355] on select "Please Select I will upload files I need a design - $100" at bounding box center [905, 362] width 223 height 33
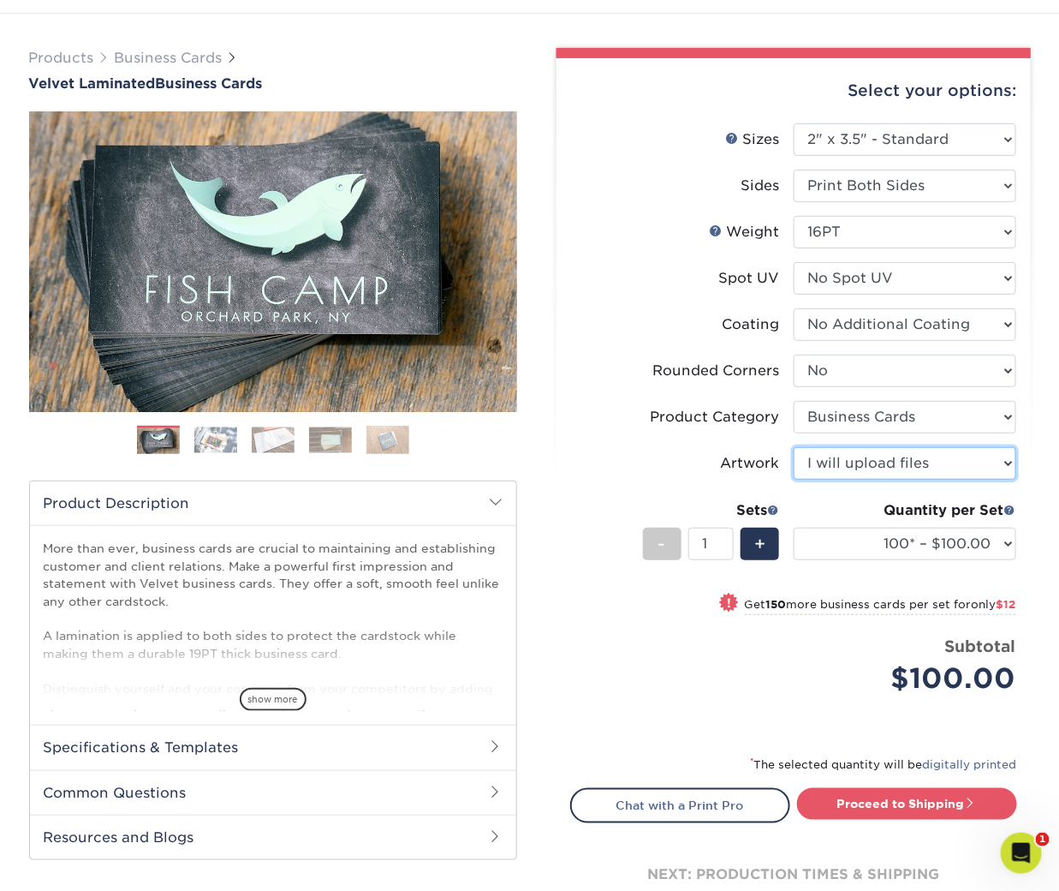
scroll to position [81, 0]
